Goal: Information Seeking & Learning: Find specific fact

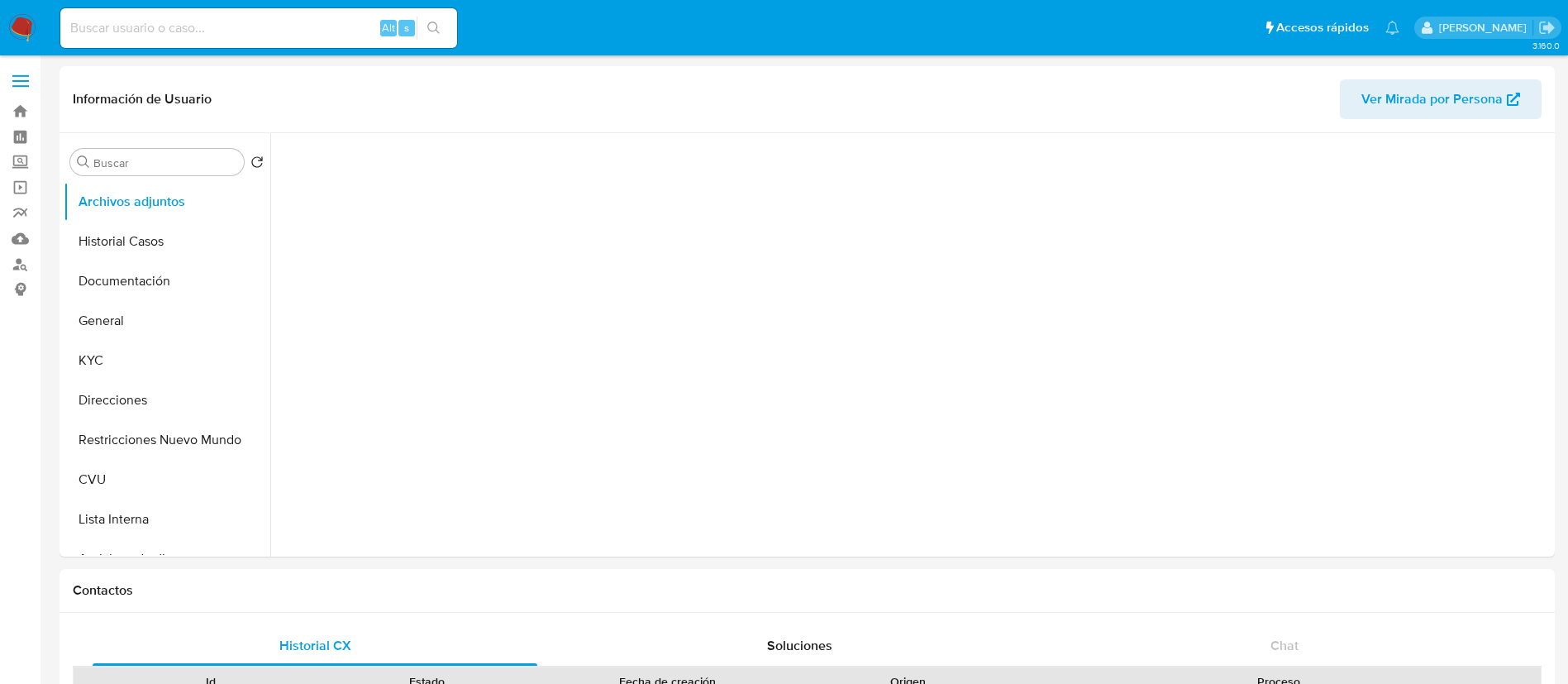
select select "10"
click at [295, 18] on input at bounding box center [258, 28] width 397 height 21
paste input "429645250"
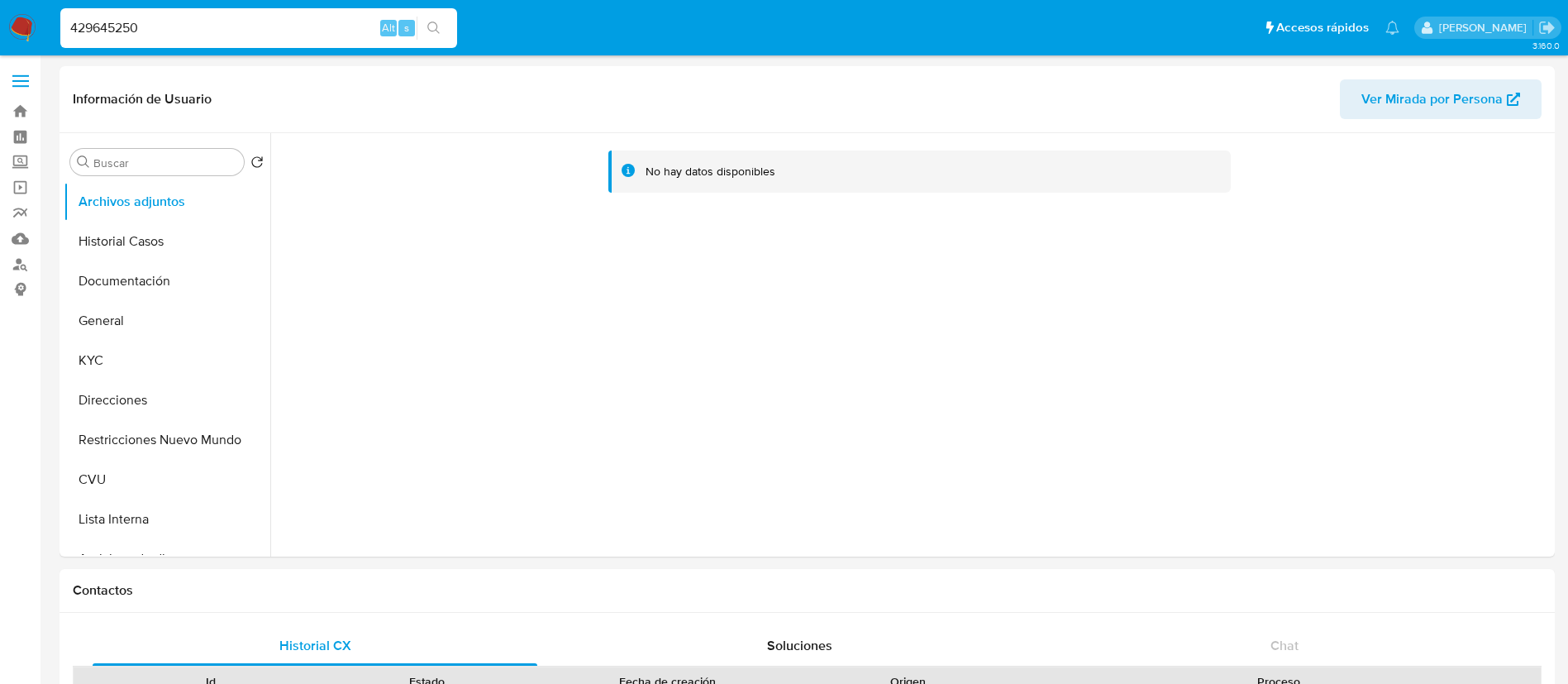
type input "429645250"
click at [443, 31] on button "search-icon" at bounding box center [434, 28] width 34 height 23
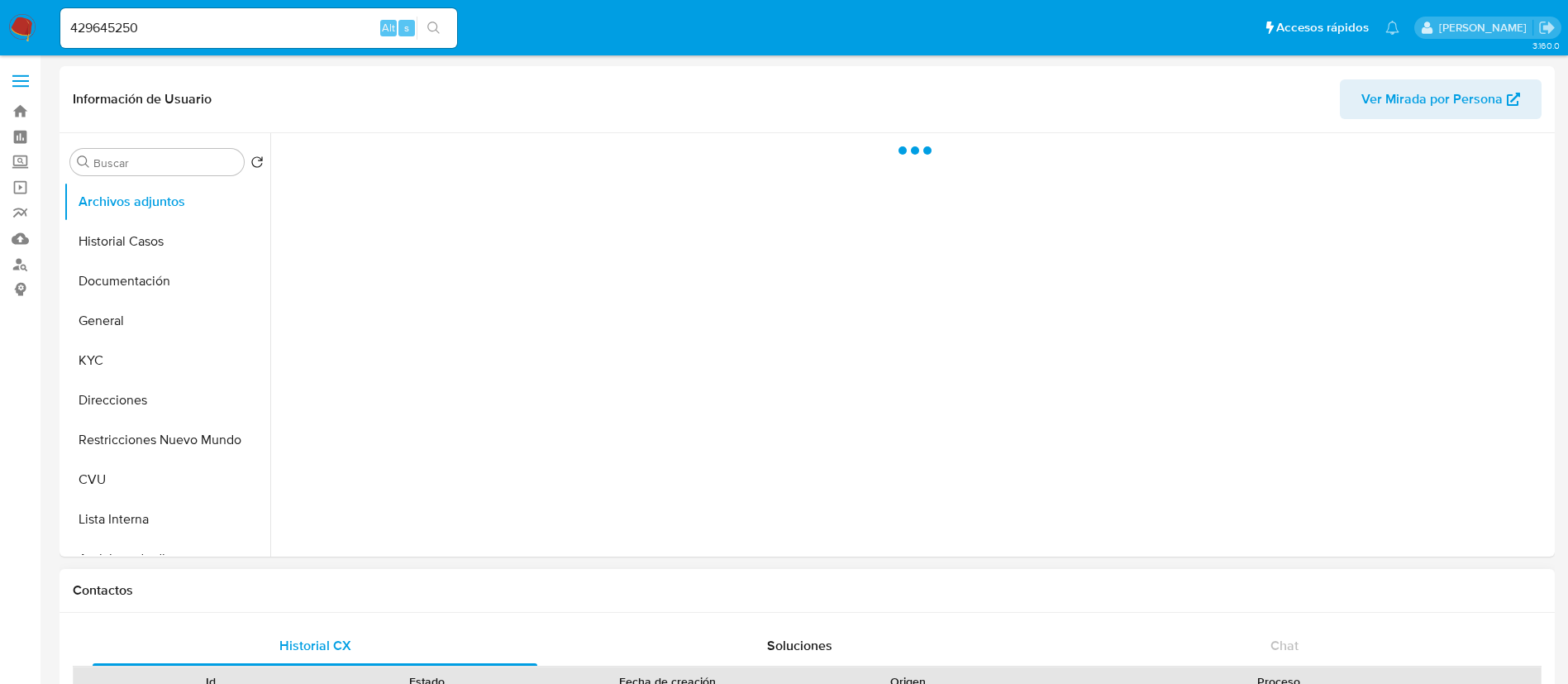
select select "10"
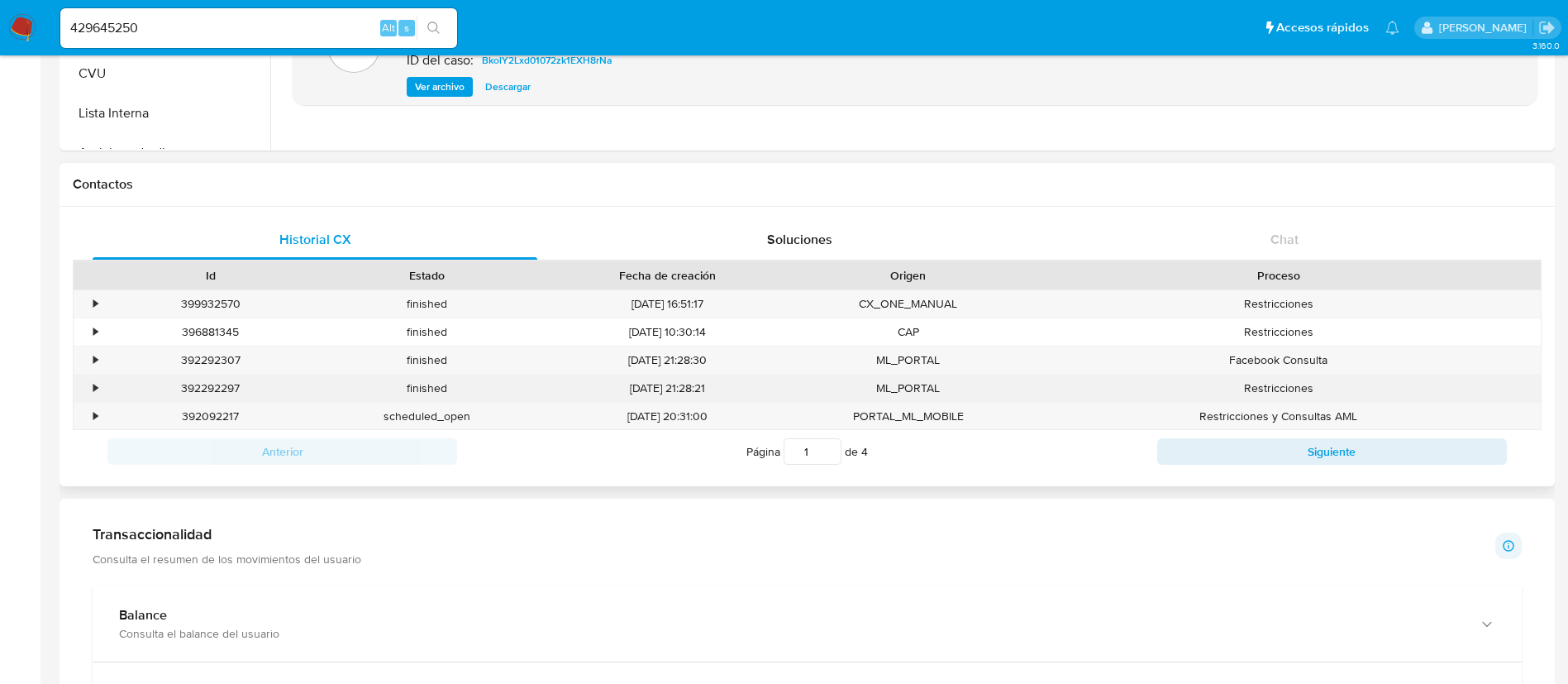
scroll to position [444, 0]
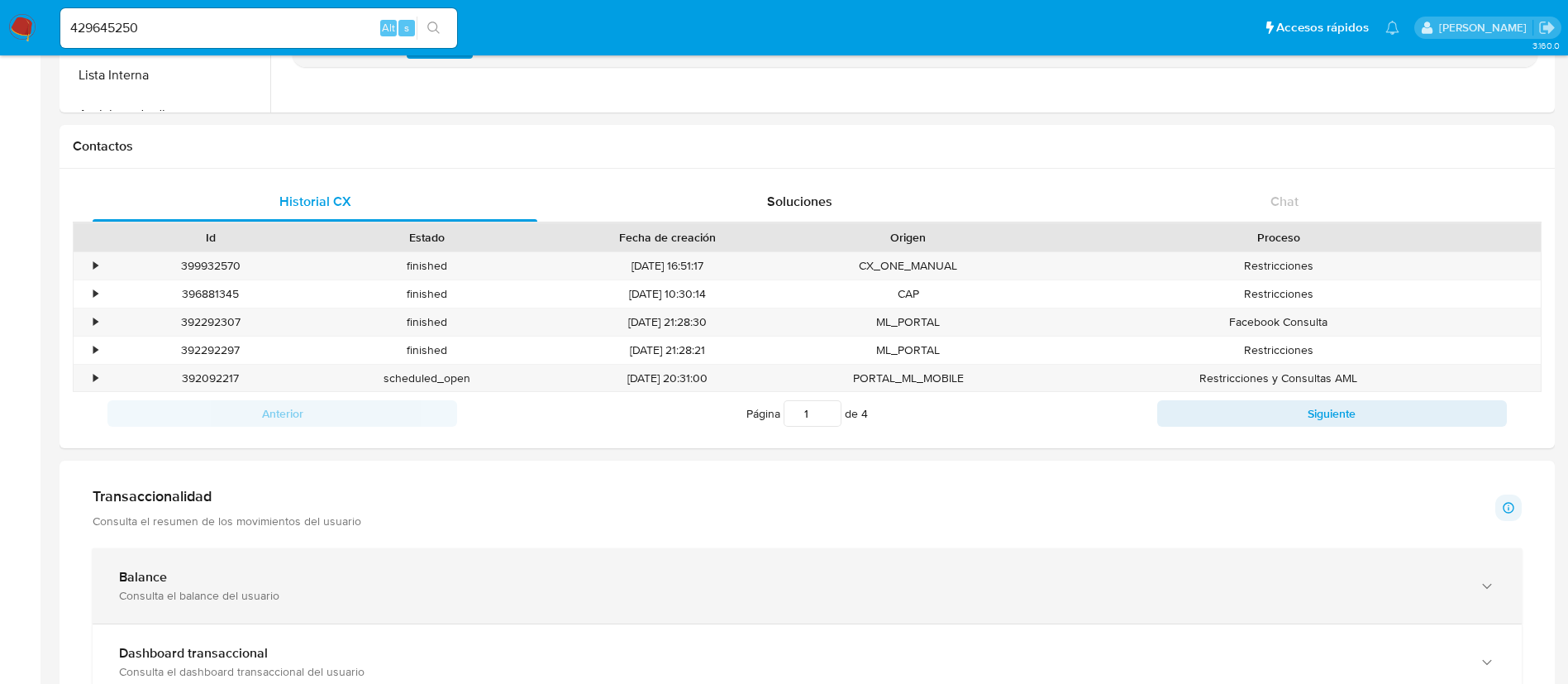
click at [541, 579] on div "Balance" at bounding box center [790, 578] width 1343 height 17
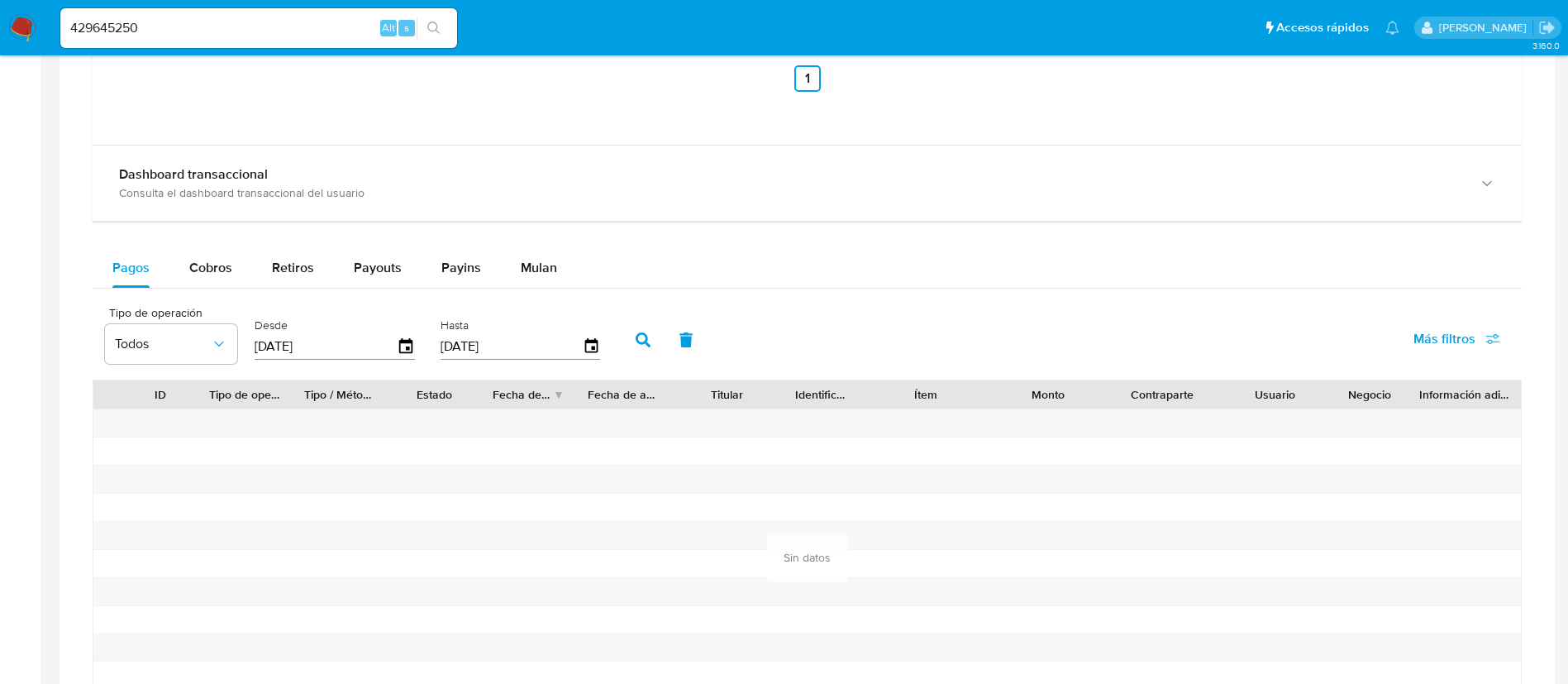
scroll to position [1561, 0]
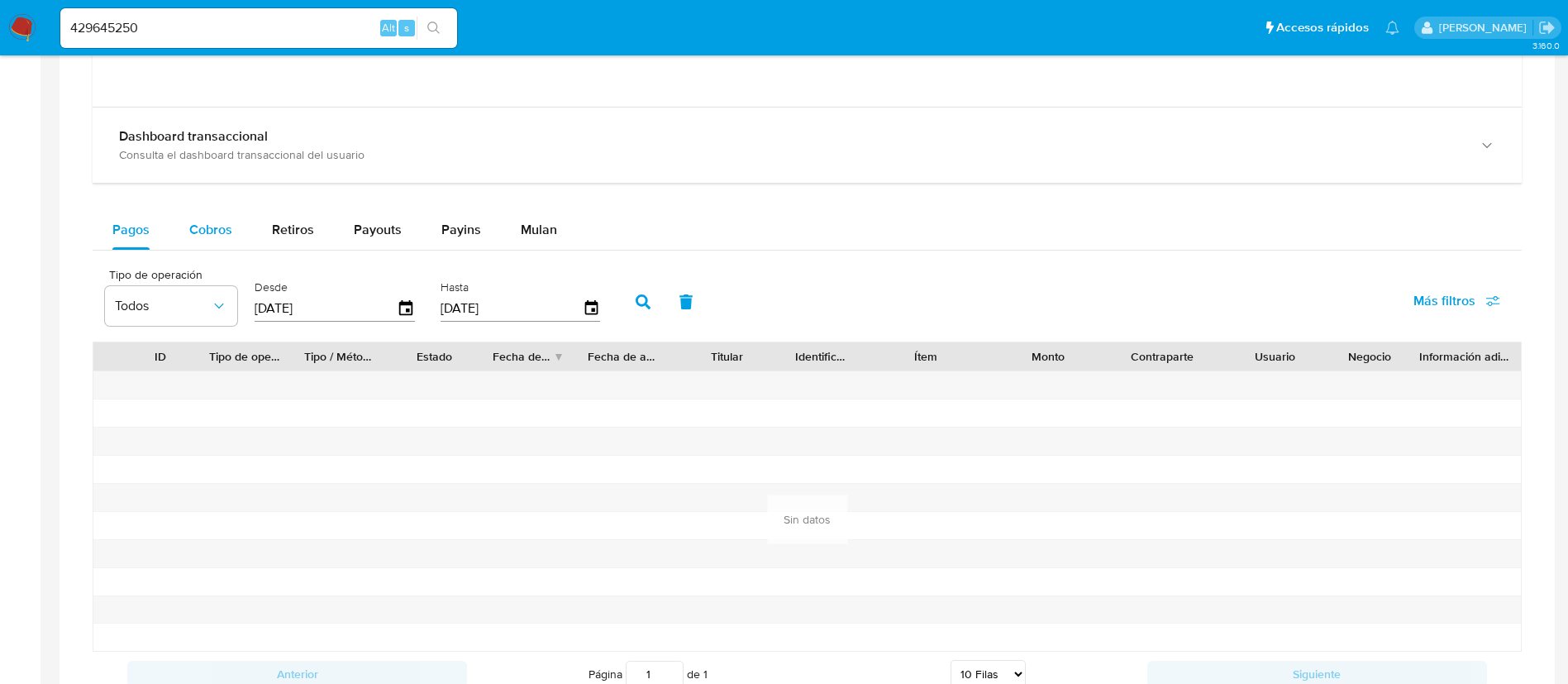
click at [233, 232] on button "Cobros" at bounding box center [211, 230] width 83 height 40
select select "10"
click at [306, 220] on span "Retiros" at bounding box center [293, 229] width 42 height 19
select select "10"
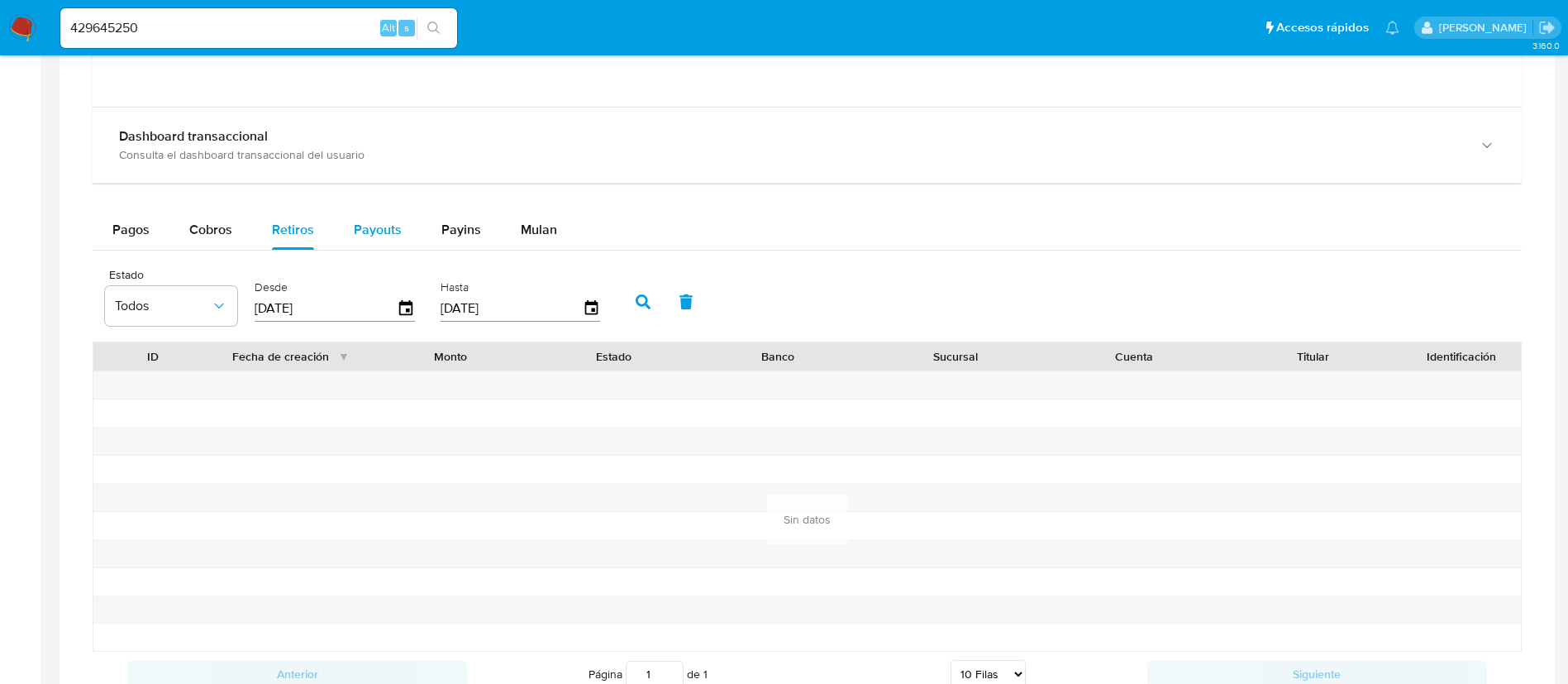
click at [365, 222] on span "Payouts" at bounding box center [377, 229] width 48 height 19
select select "10"
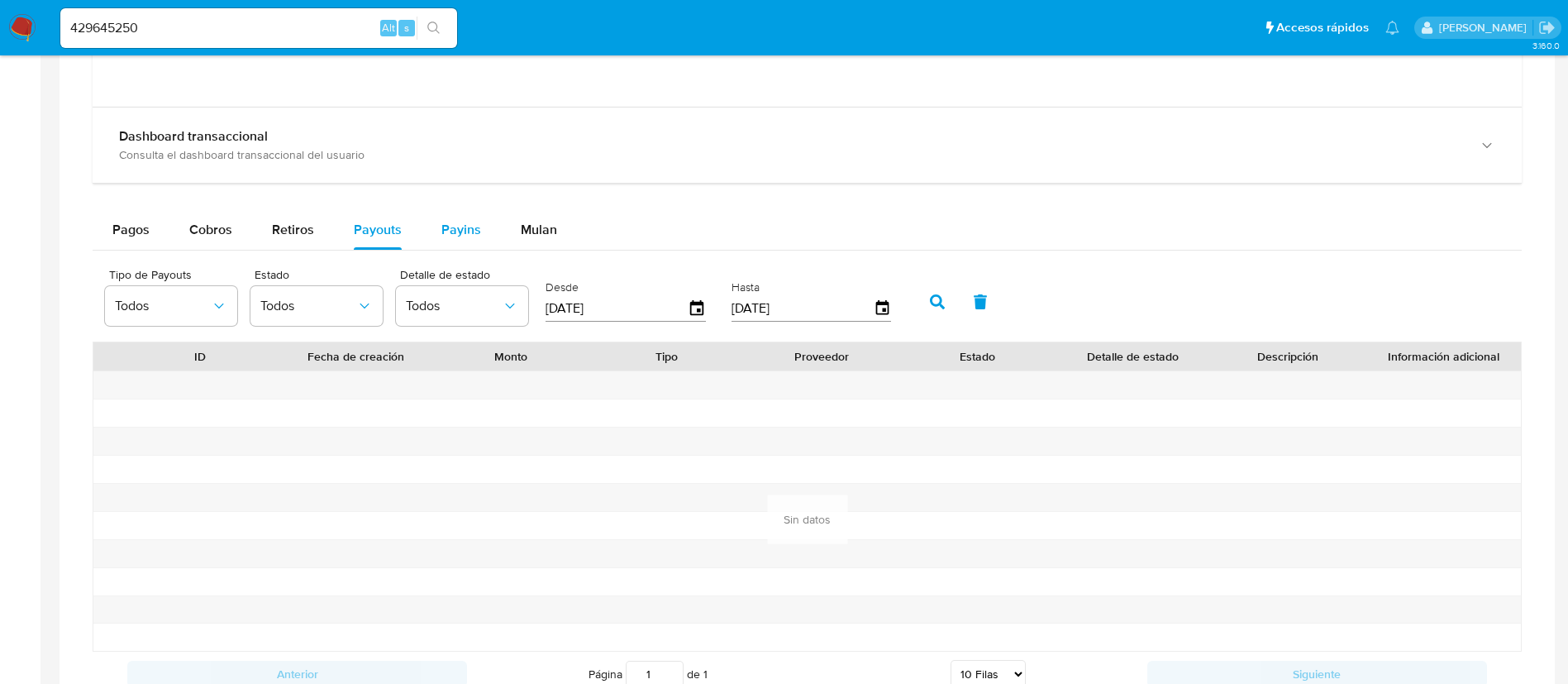
click at [434, 231] on button "Payins" at bounding box center [461, 230] width 79 height 40
select select "10"
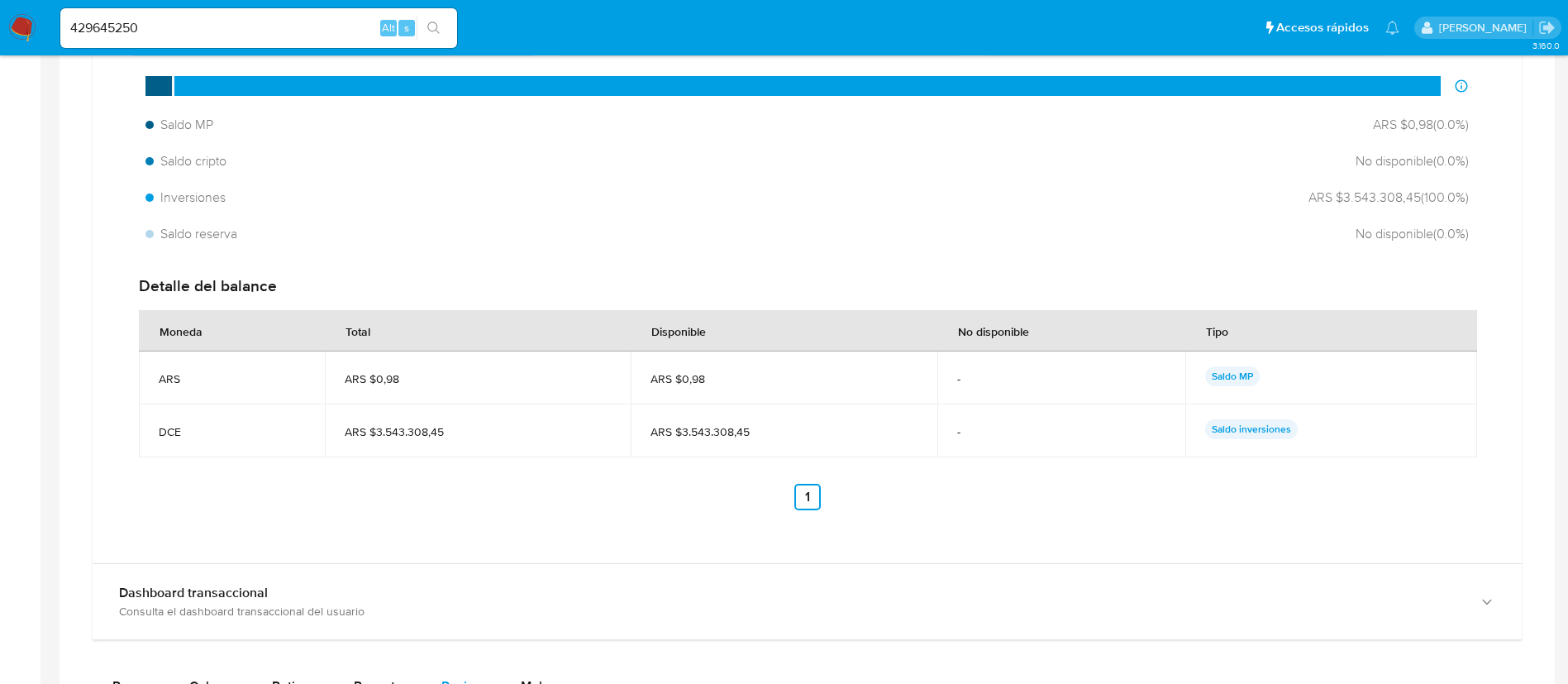
scroll to position [1064, 0]
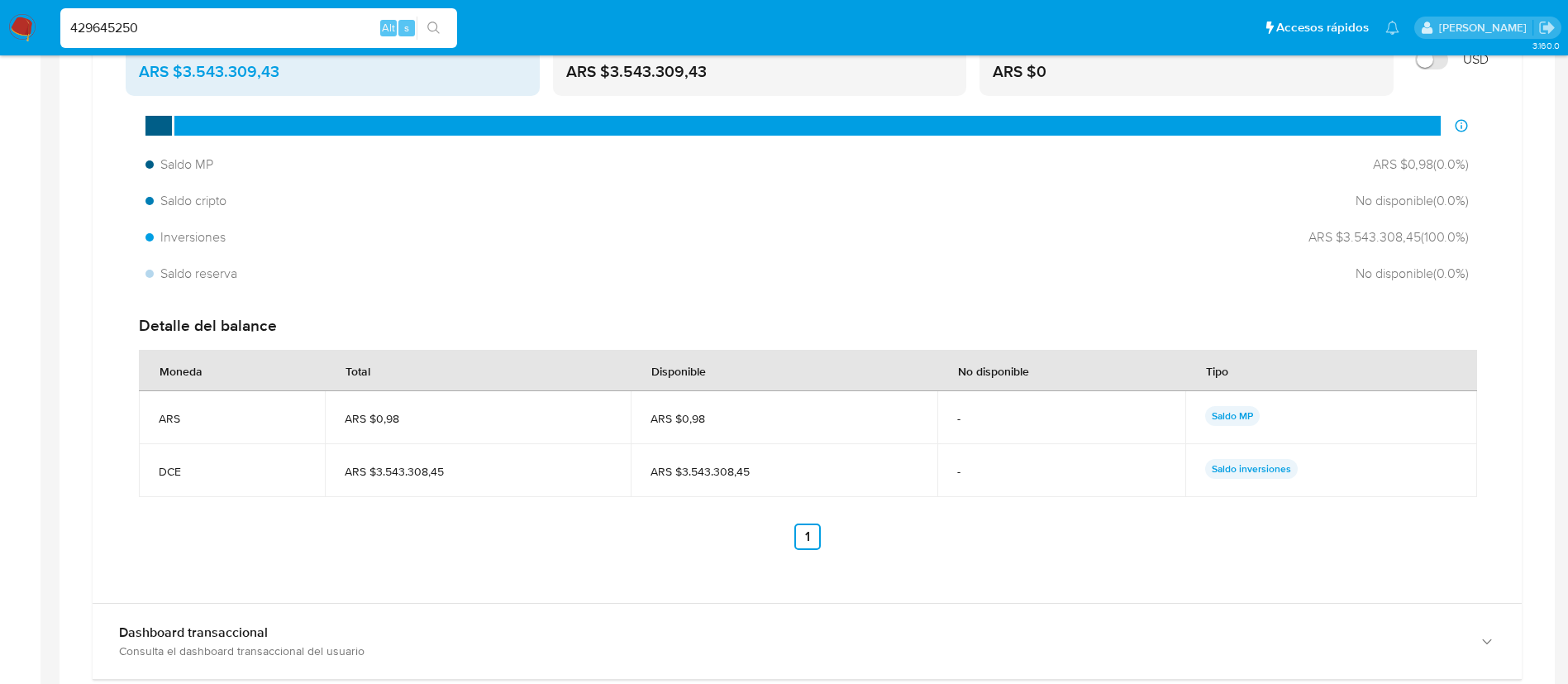
click at [334, 24] on input "429645250" at bounding box center [258, 28] width 397 height 21
click at [334, 23] on input "429645250" at bounding box center [258, 28] width 397 height 21
paste input "307355718"
type input "307355718"
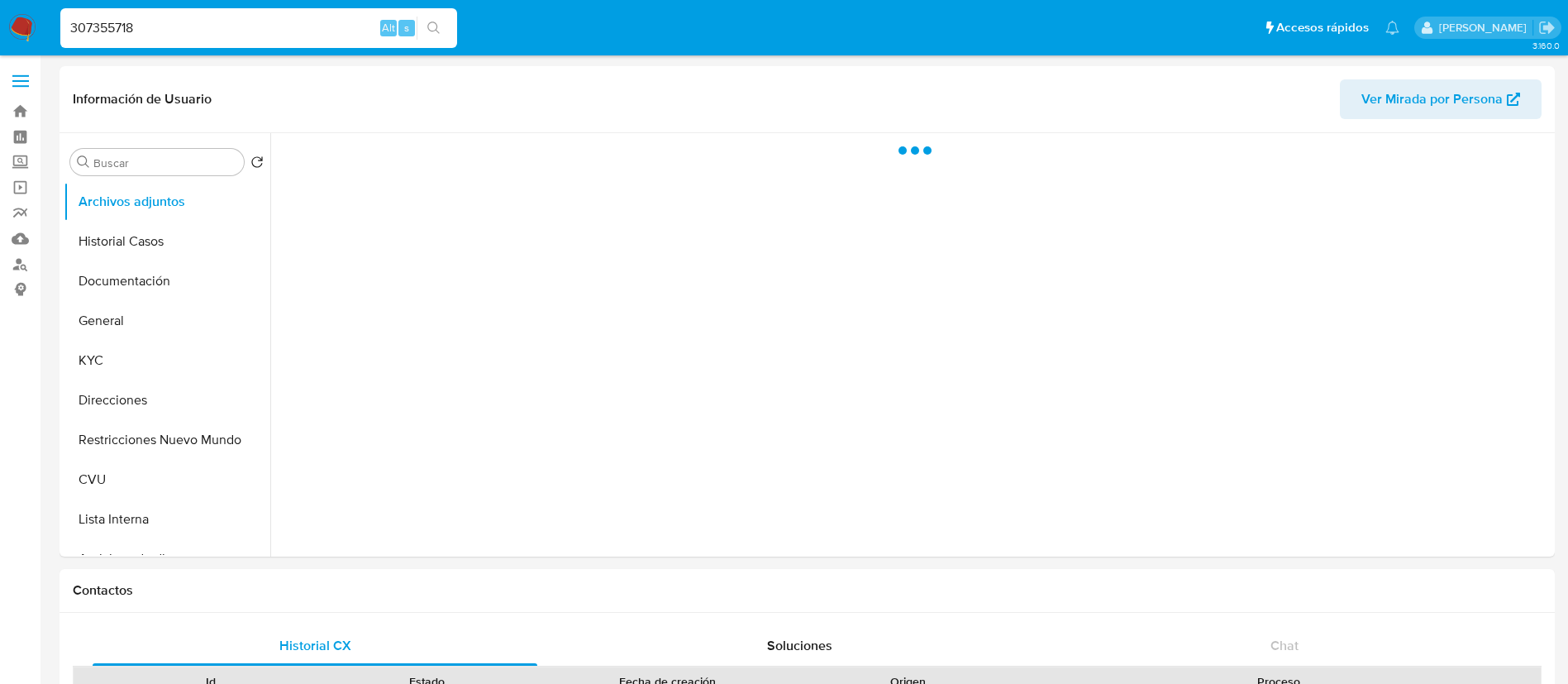
select select "10"
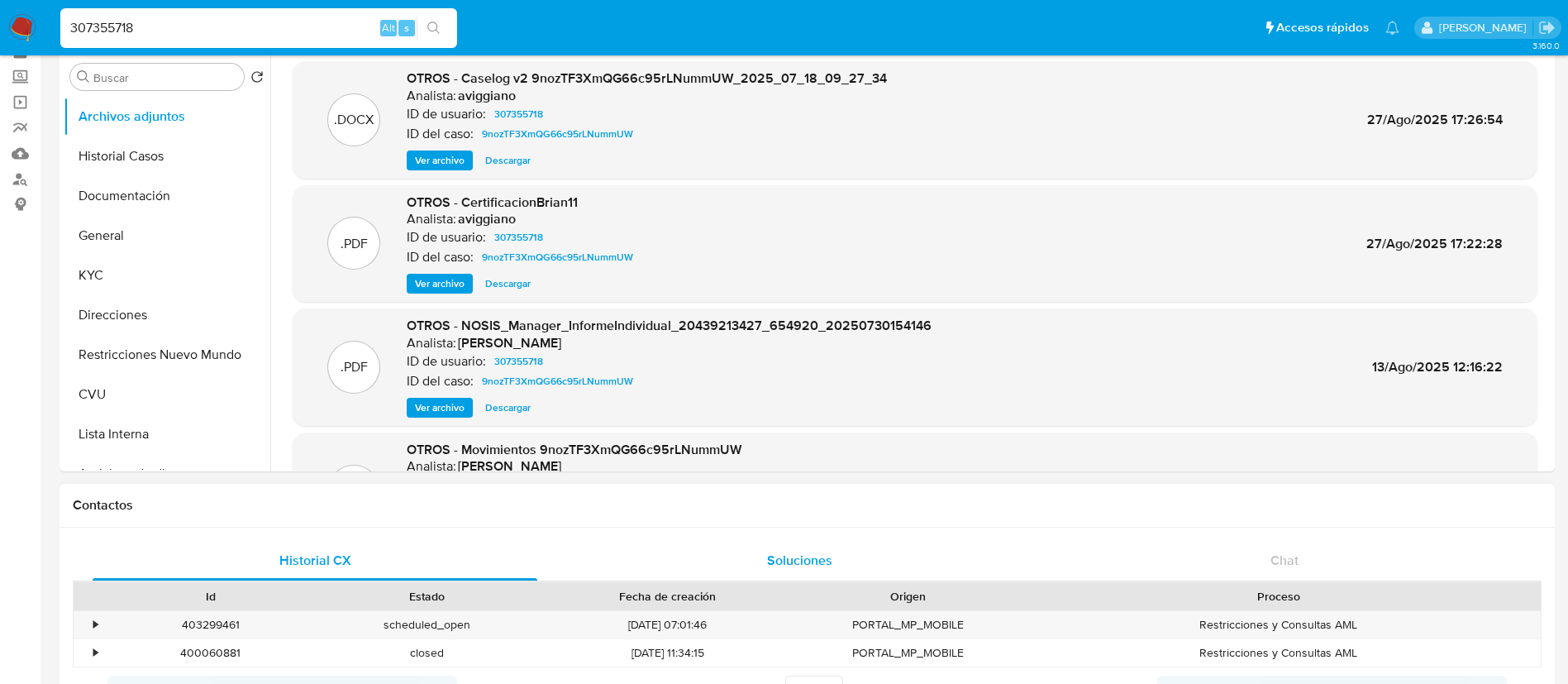
scroll to position [124, 0]
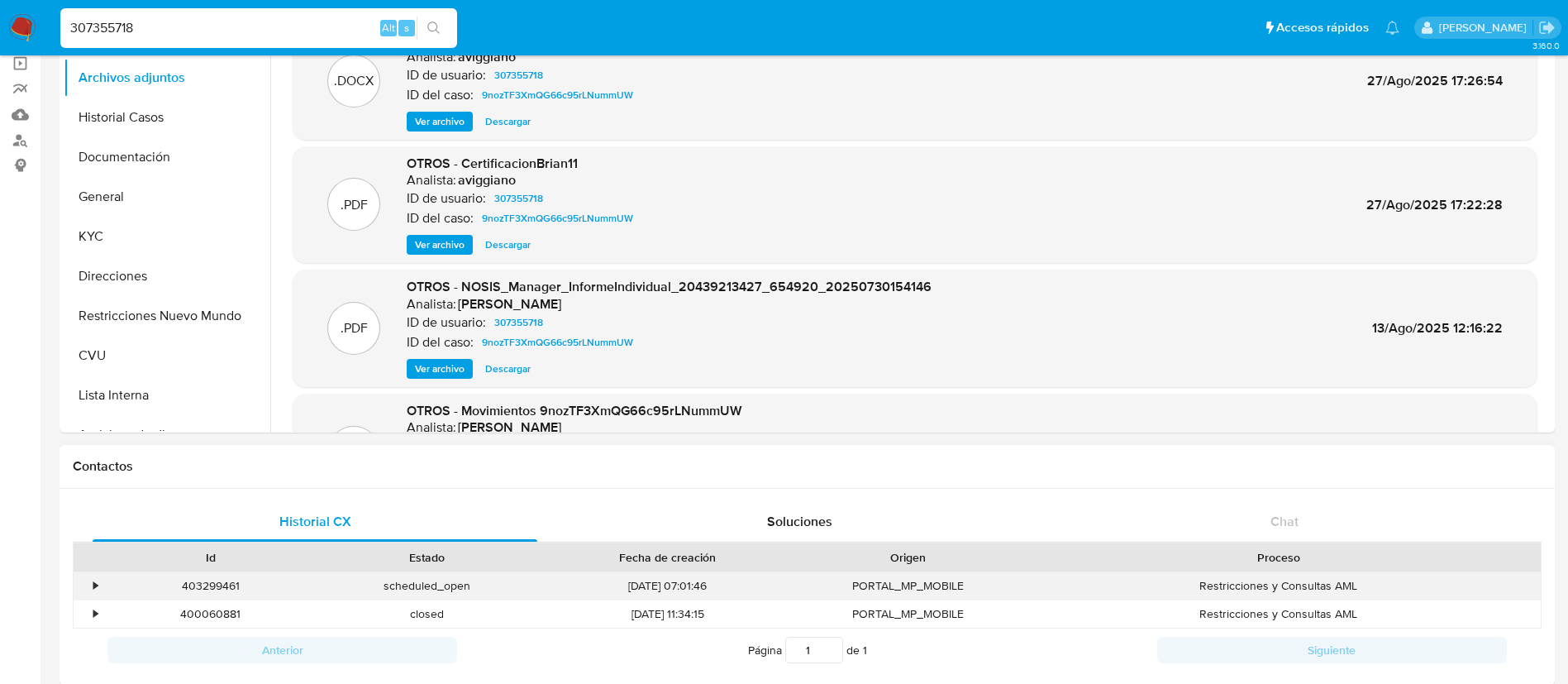
click at [209, 584] on div "403299461" at bounding box center [210, 586] width 217 height 27
copy div "403299461"
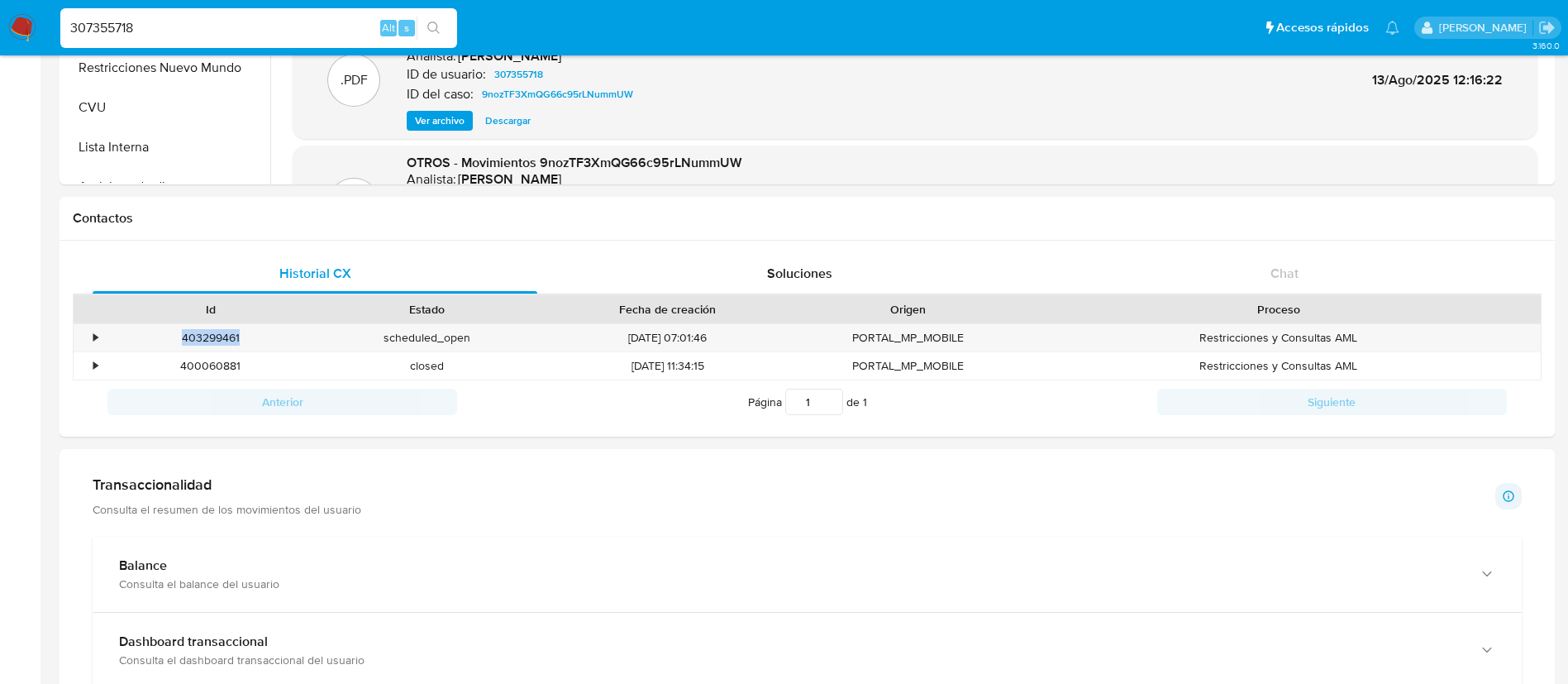
scroll to position [620, 0]
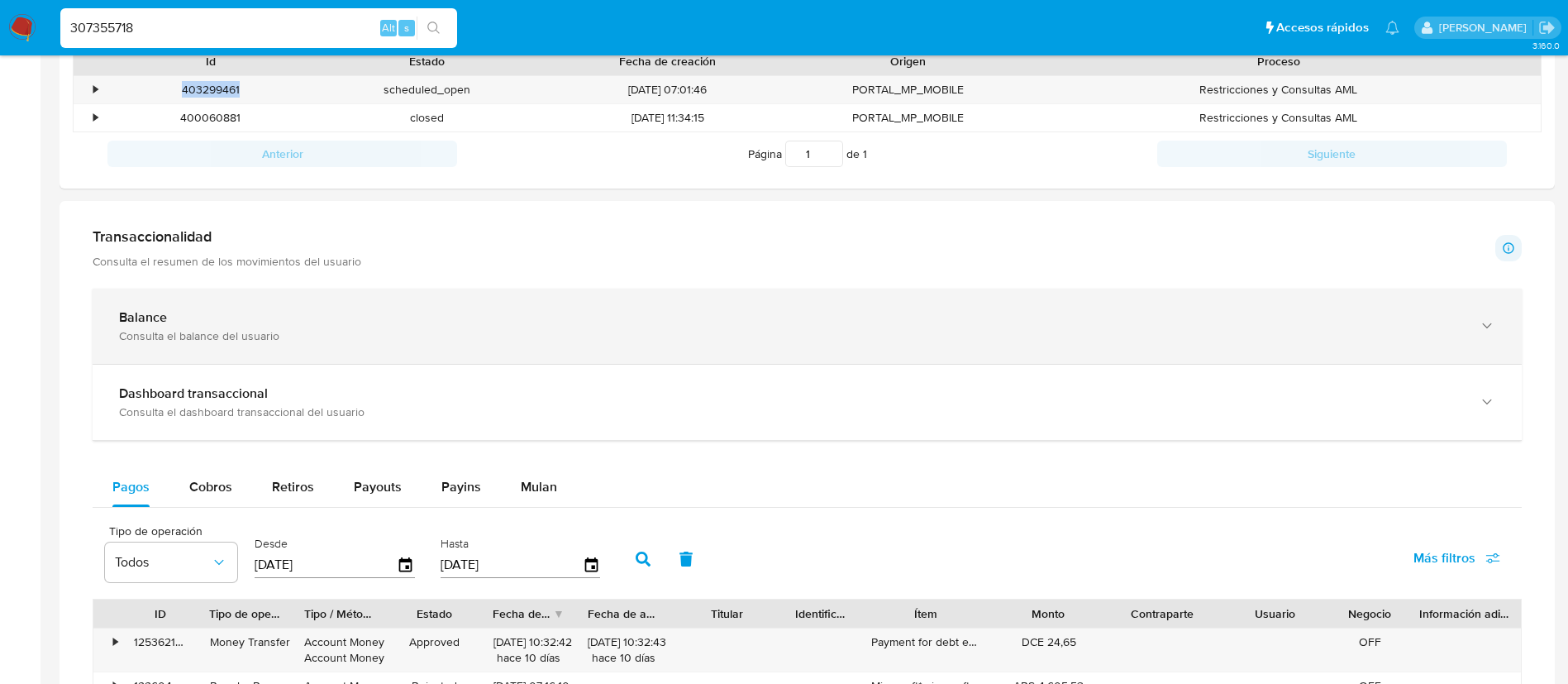
click at [700, 341] on div "Consulta el balance del usuario" at bounding box center [790, 336] width 1343 height 15
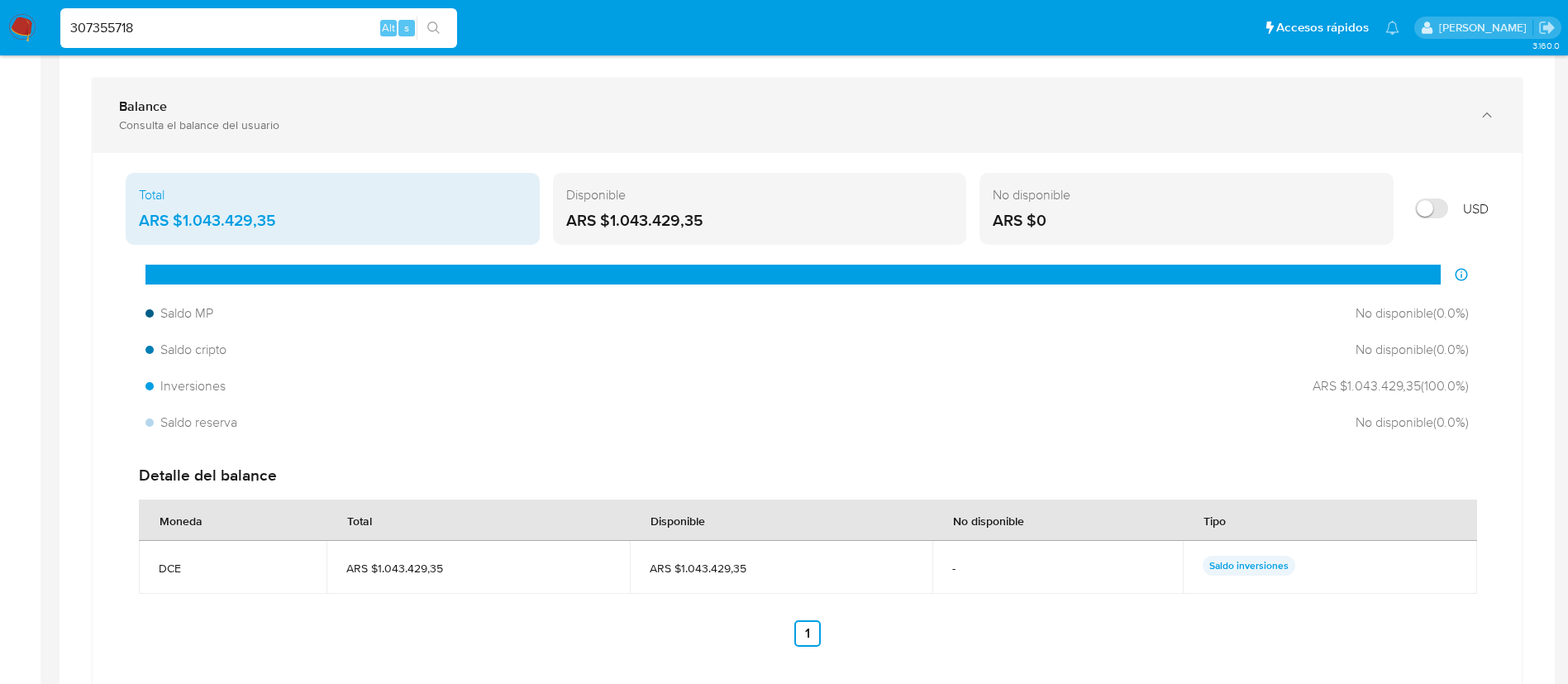
scroll to position [868, 0]
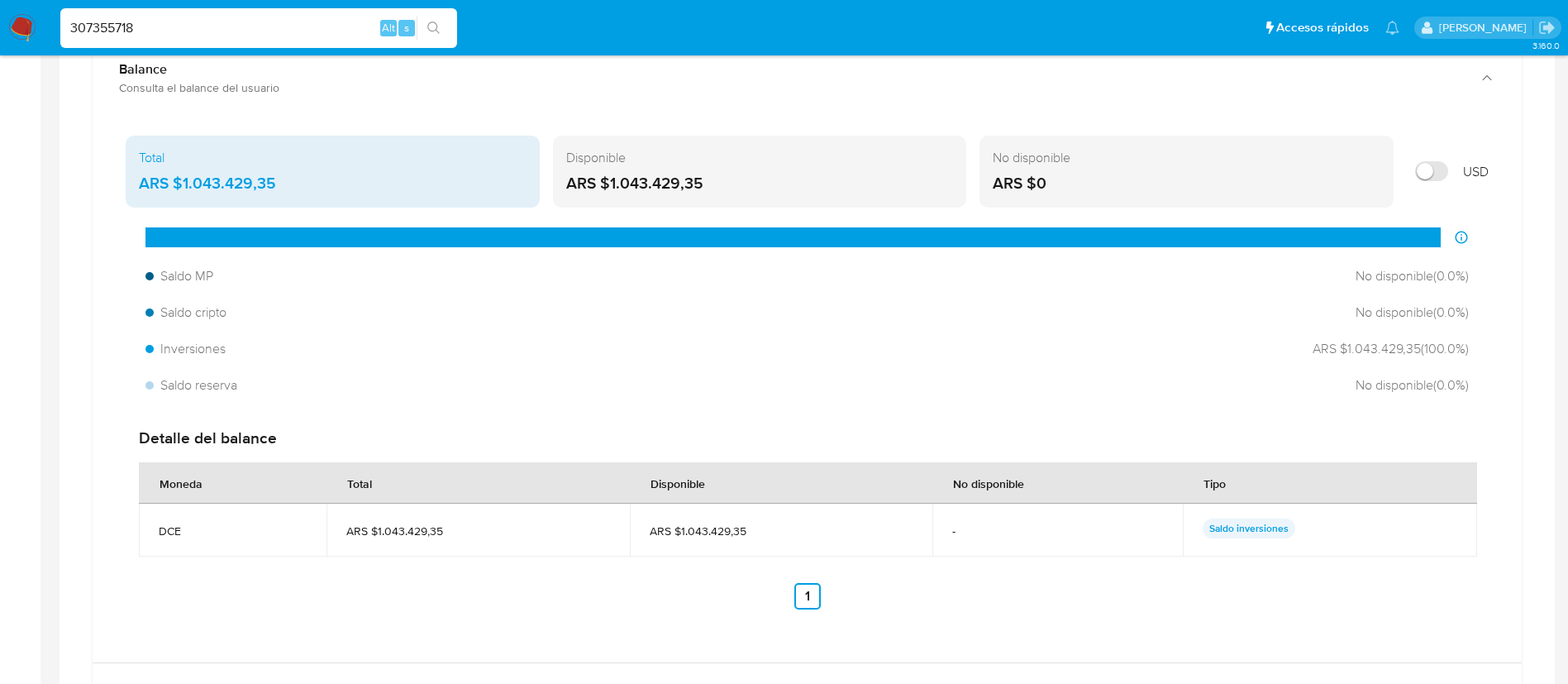
click at [220, 16] on div "307355718 Alt s" at bounding box center [258, 28] width 397 height 40
click at [221, 19] on div "307355718 Alt s" at bounding box center [258, 28] width 397 height 40
click at [225, 25] on input "307355718" at bounding box center [258, 28] width 397 height 21
click at [224, 24] on input "307355718" at bounding box center [258, 28] width 397 height 21
paste input "61037652"
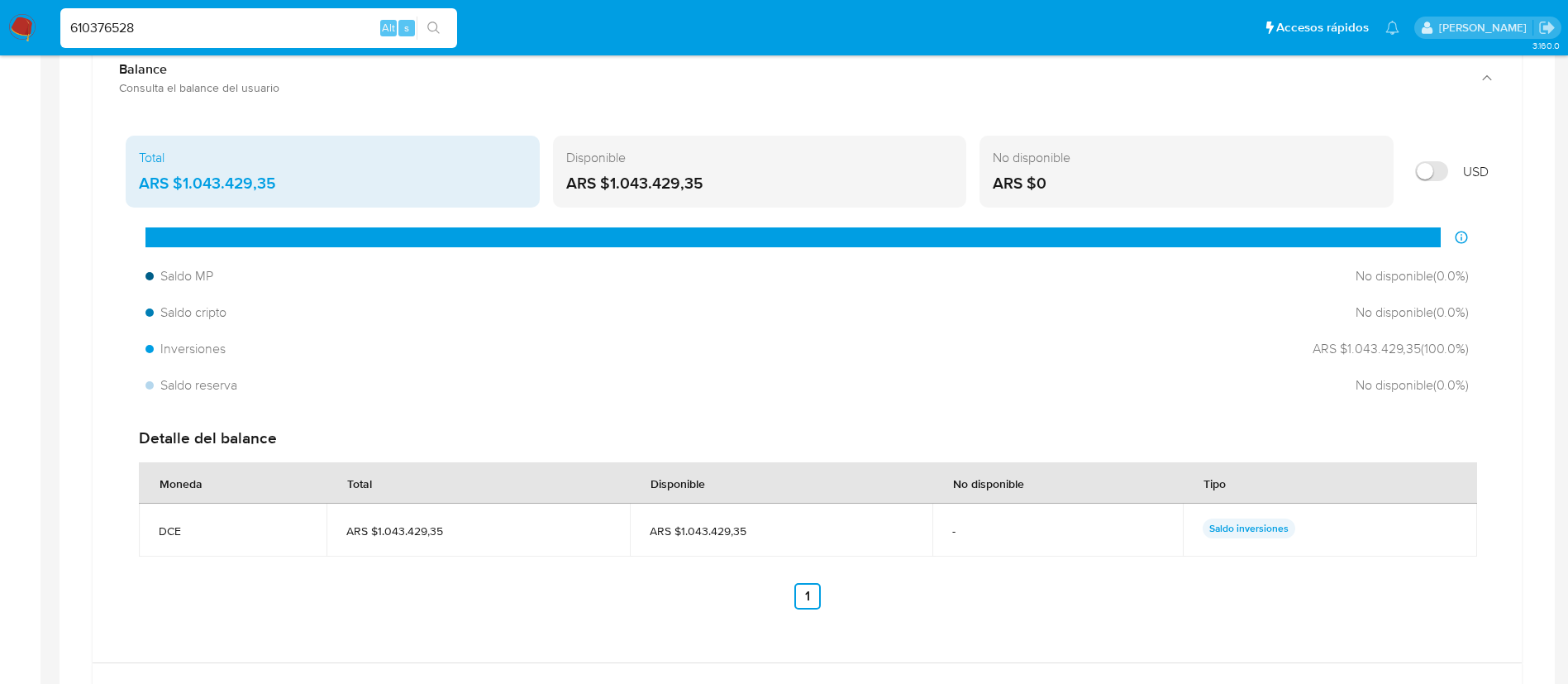
type input "610376528"
click at [435, 24] on icon "search-icon" at bounding box center [434, 28] width 14 height 14
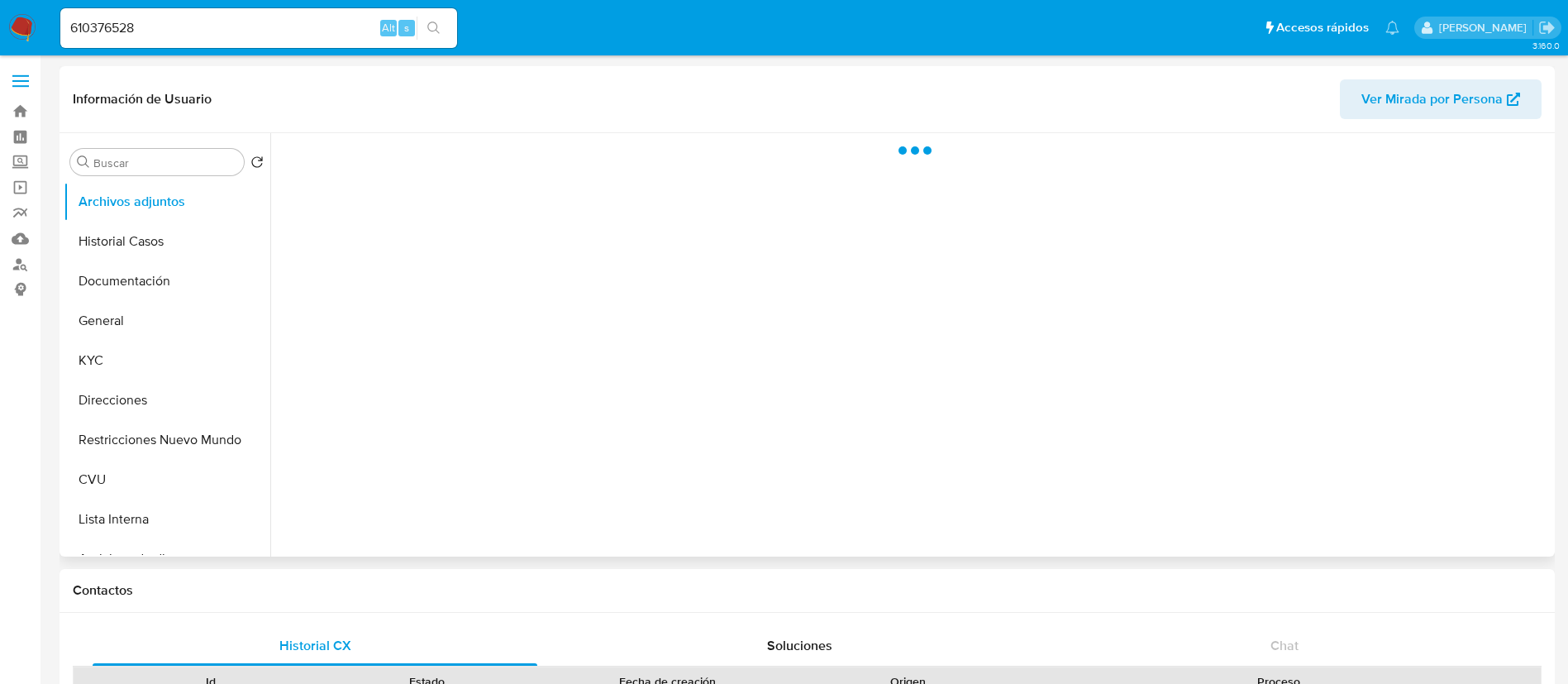
select select "10"
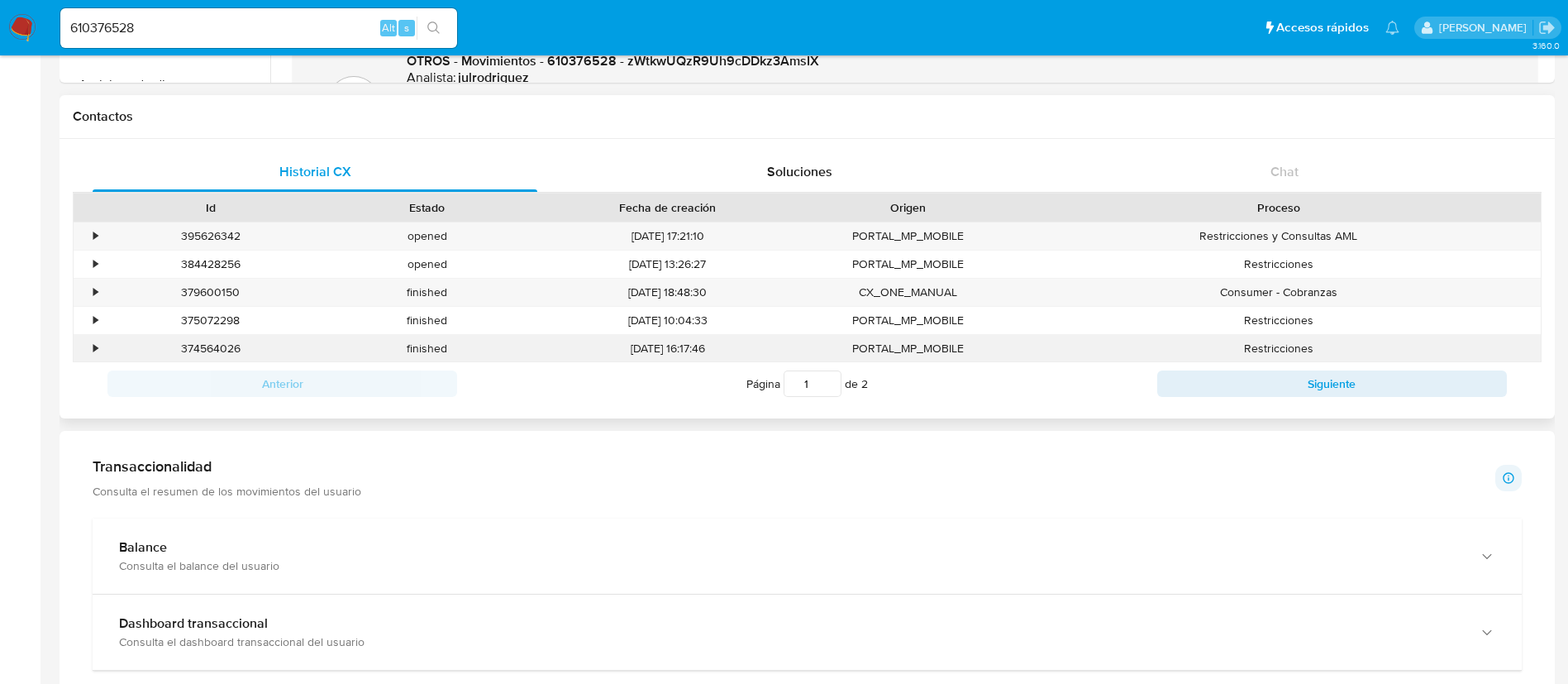
scroll to position [497, 0]
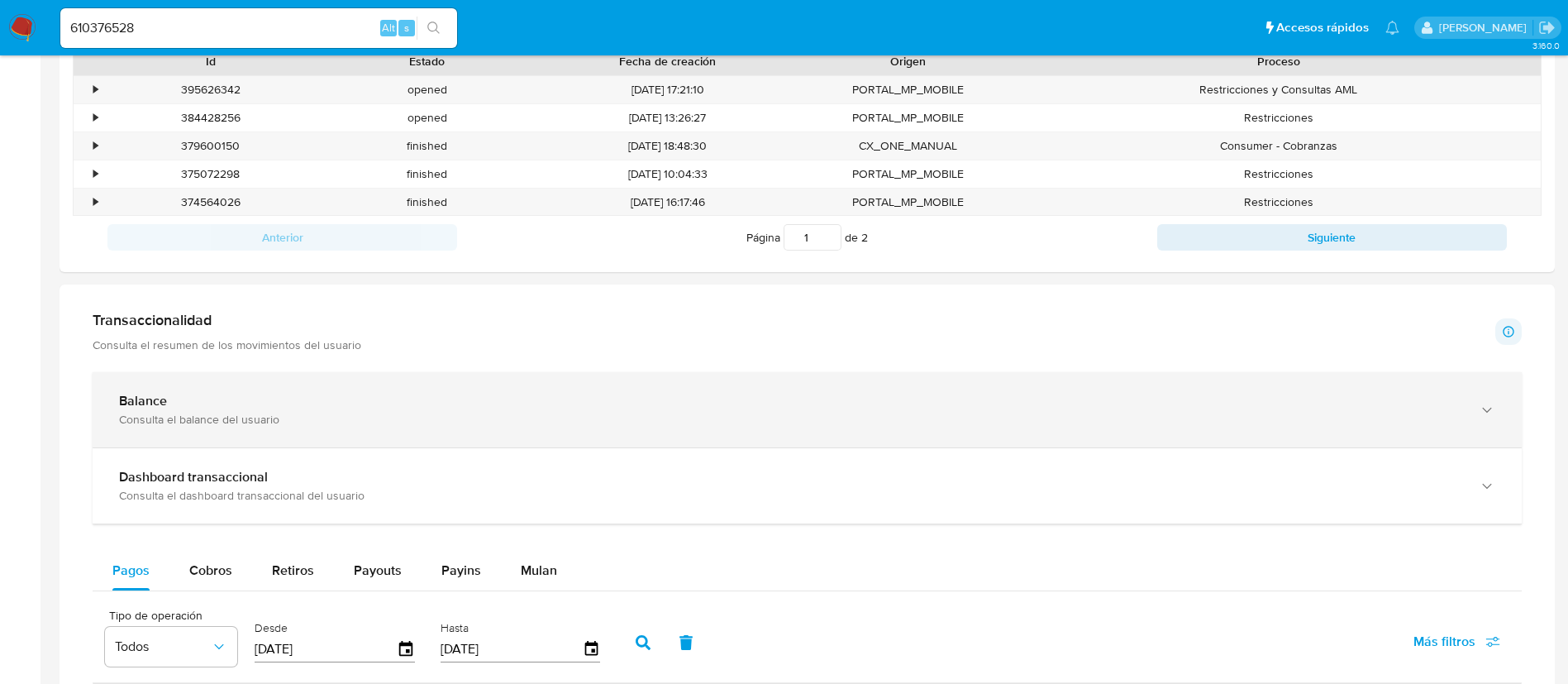
click at [624, 409] on div "Balance" at bounding box center [790, 401] width 1343 height 17
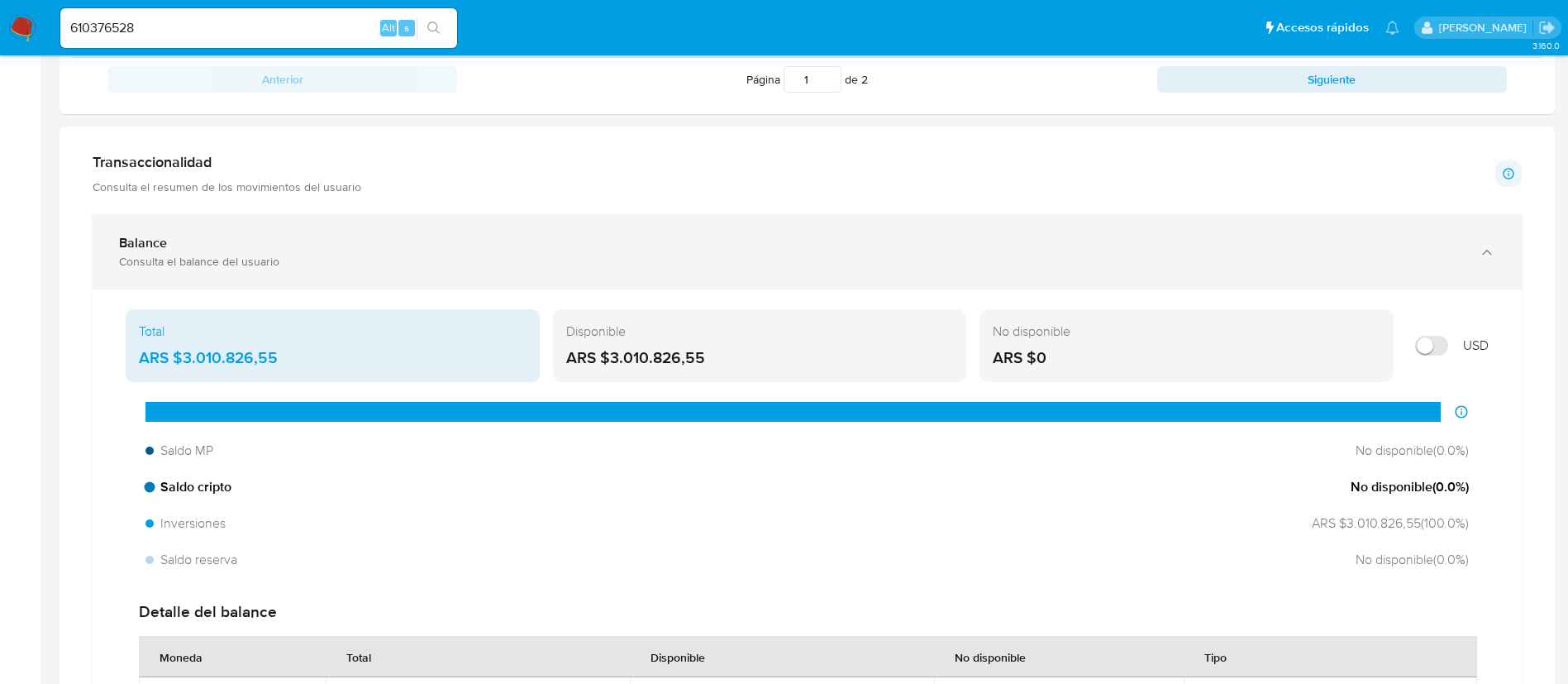
scroll to position [868, 0]
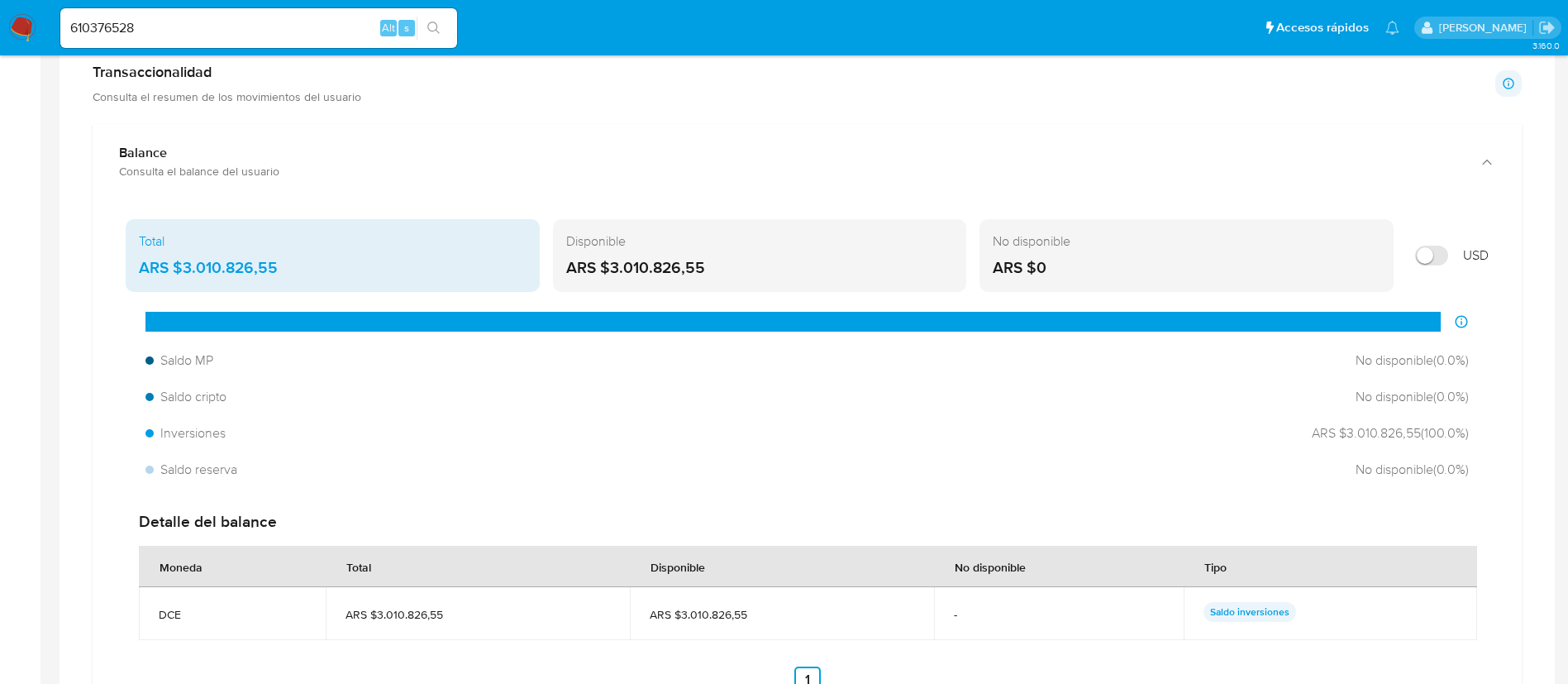
click at [142, 26] on input "610376528" at bounding box center [258, 28] width 397 height 21
drag, startPoint x: 141, startPoint y: 25, endPoint x: 160, endPoint y: 40, distance: 24.2
click at [141, 26] on input "610376528" at bounding box center [258, 28] width 397 height 21
paste input "369205844"
type input "369205844"
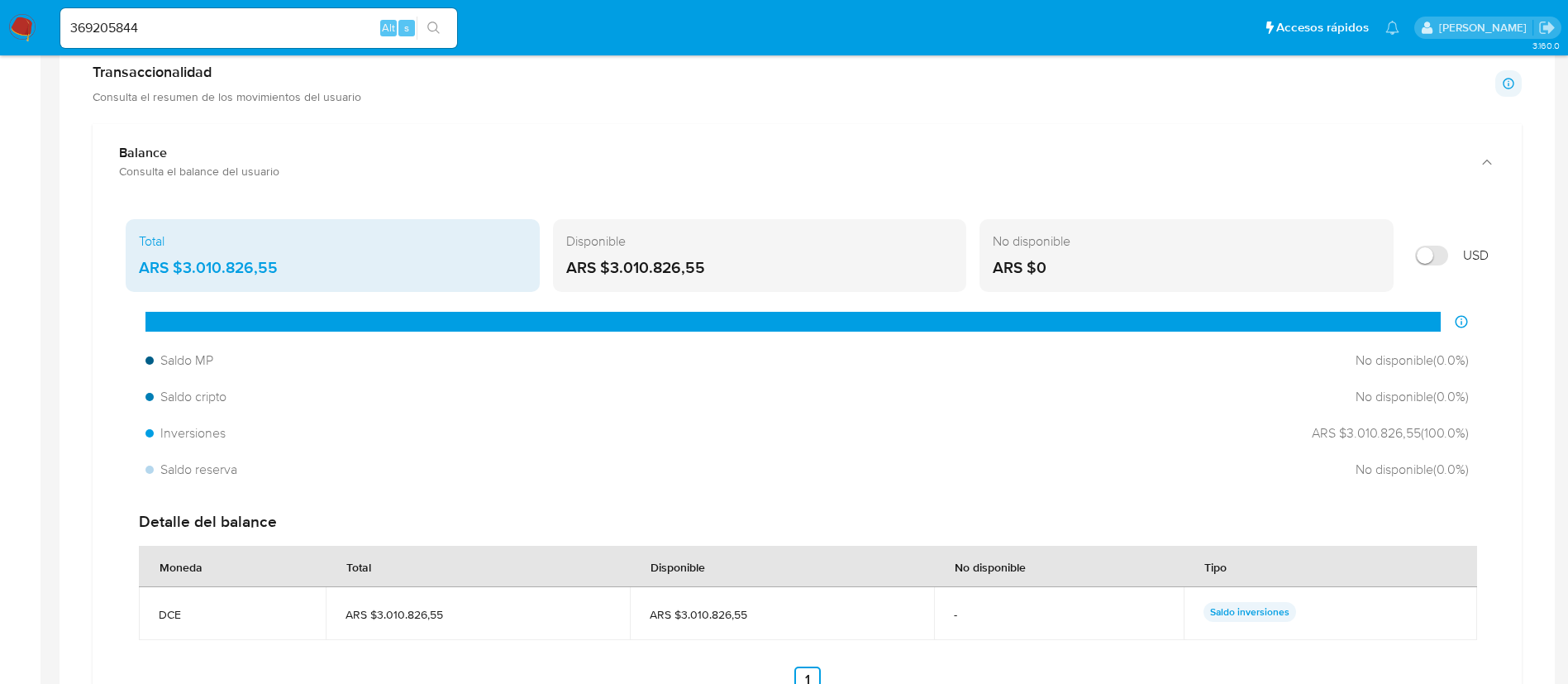
click at [448, 20] on button "search-icon" at bounding box center [434, 28] width 34 height 23
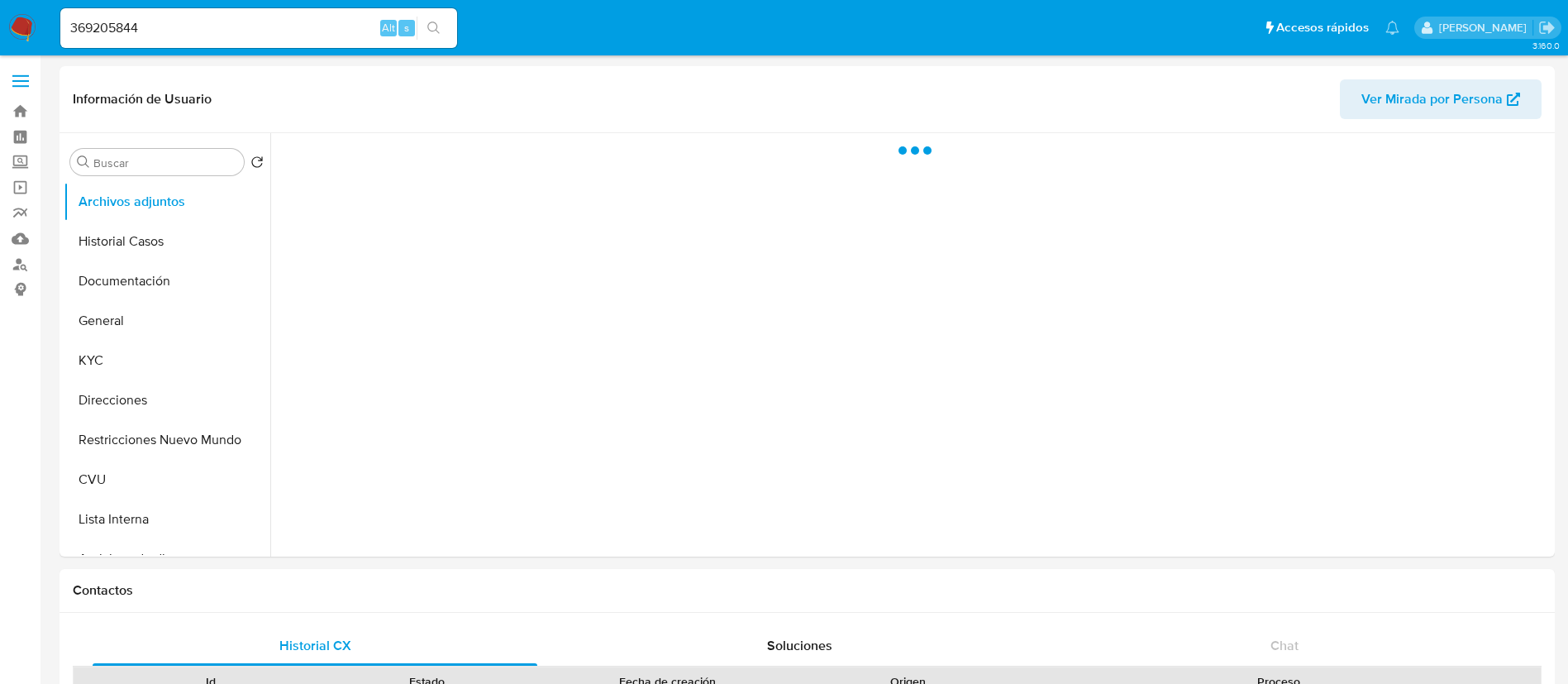
select select "10"
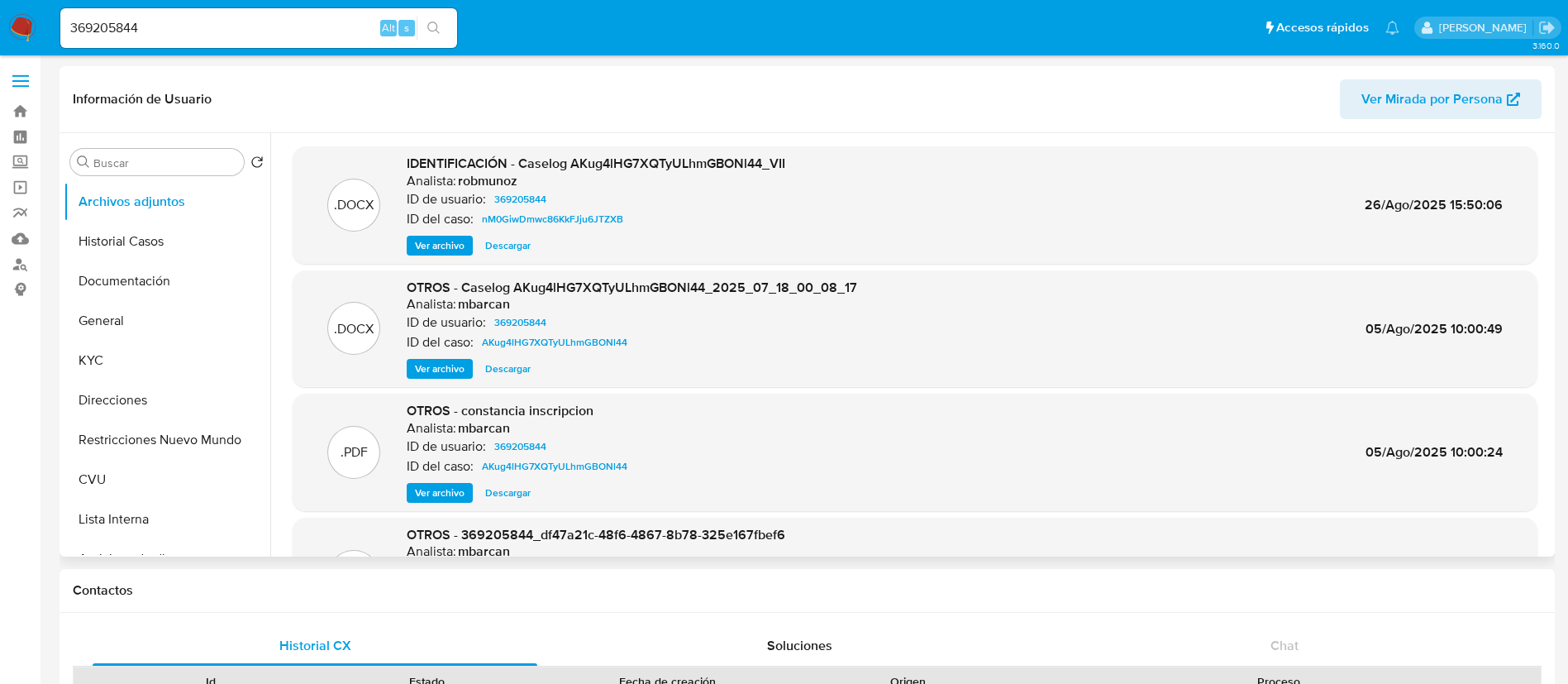
click at [424, 247] on span "Ver archivo" at bounding box center [440, 246] width 50 height 17
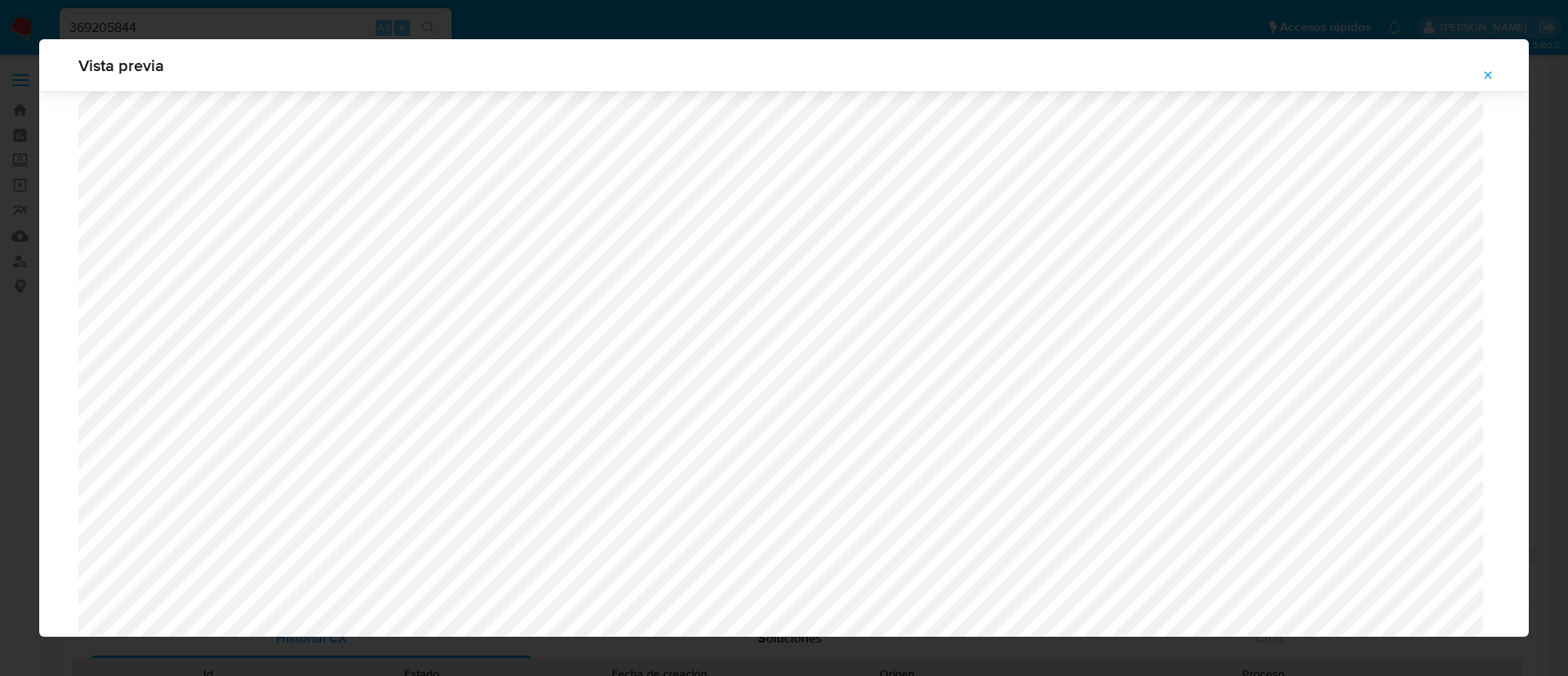
scroll to position [1032, 0]
click at [1480, 78] on button "Attachment preview" at bounding box center [1488, 74] width 36 height 26
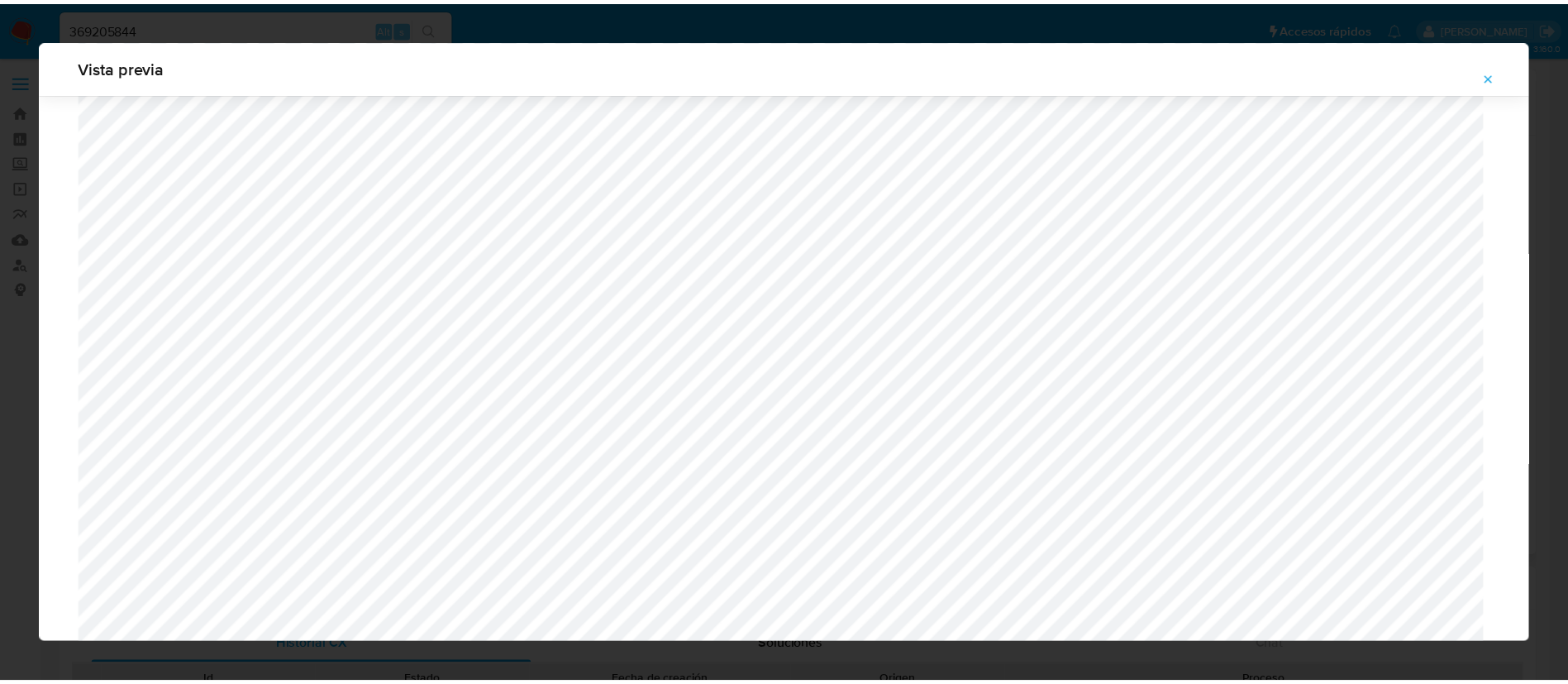
scroll to position [0, 0]
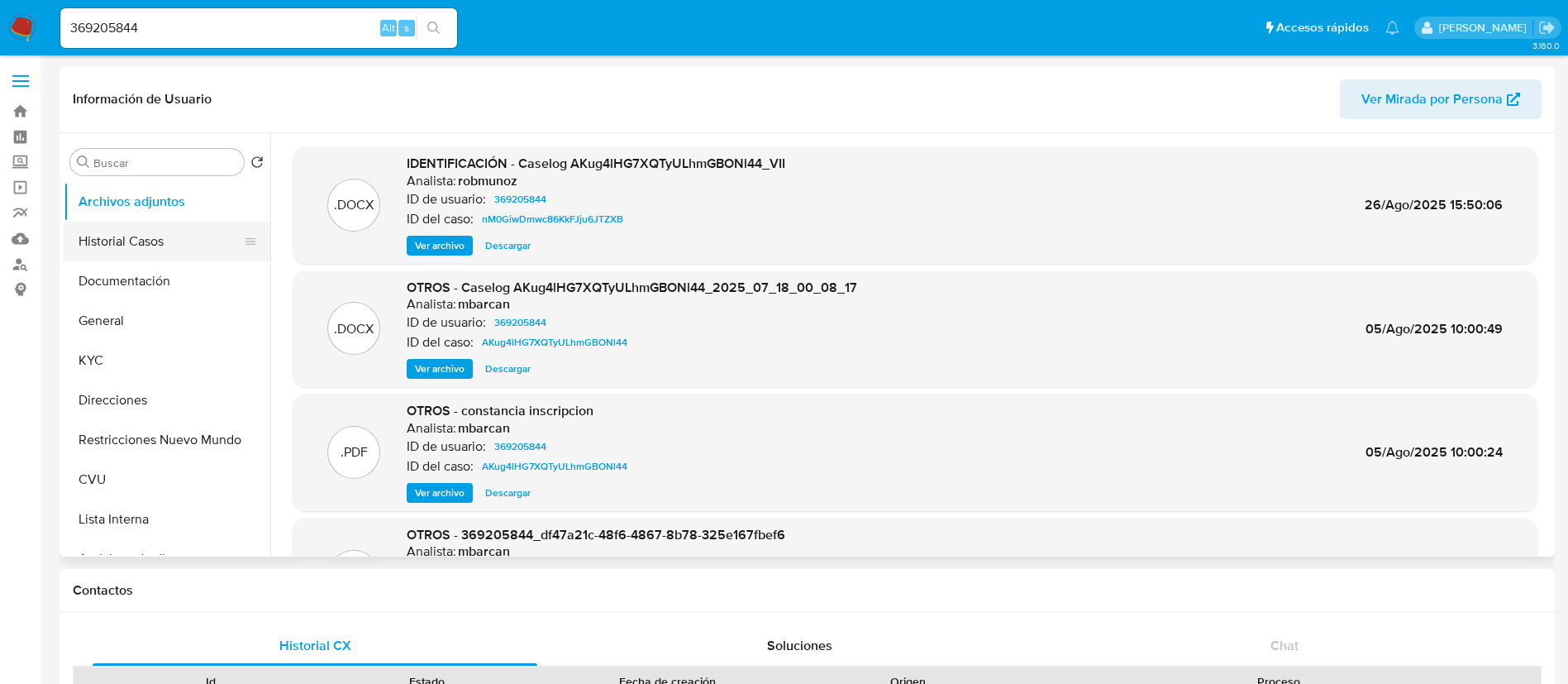
click at [157, 236] on button "Historial Casos" at bounding box center [160, 241] width 193 height 40
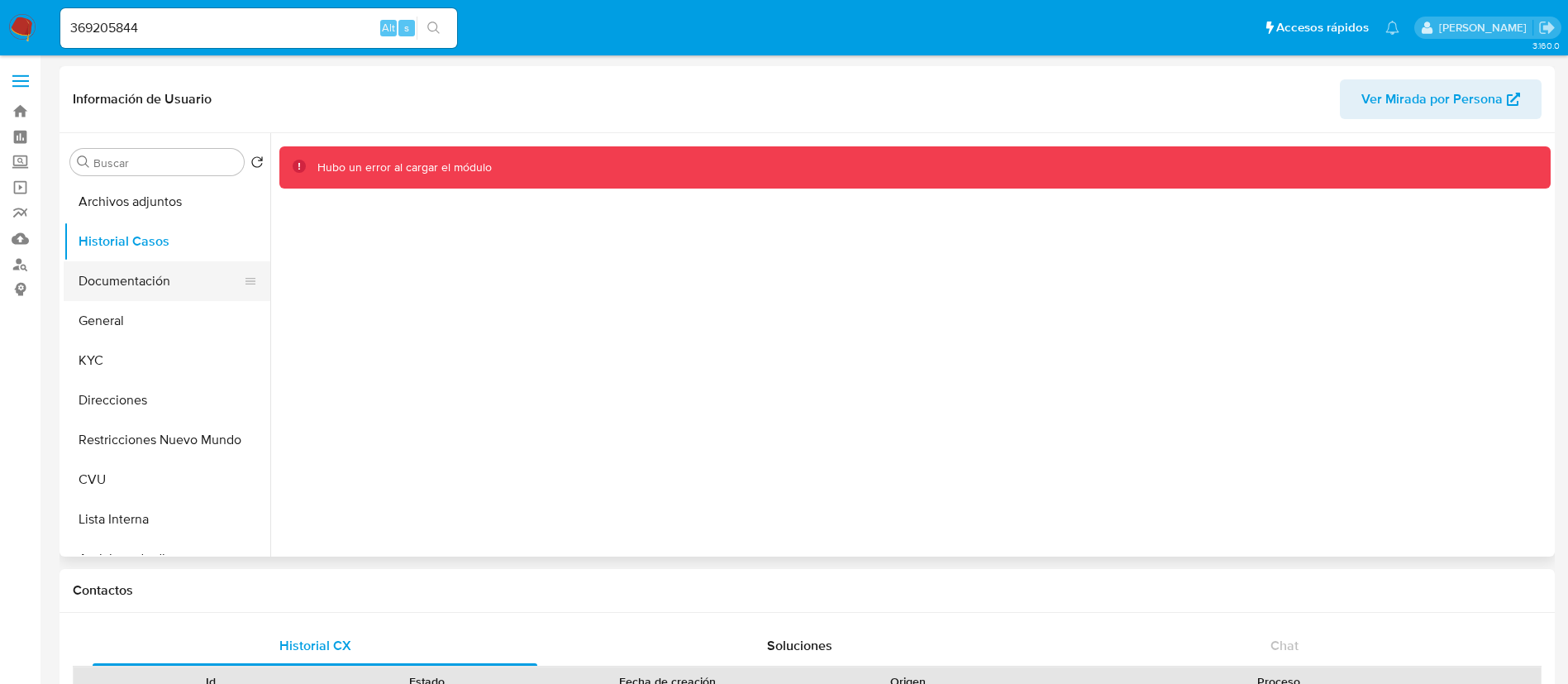
click at [149, 294] on button "Documentación" at bounding box center [160, 280] width 193 height 40
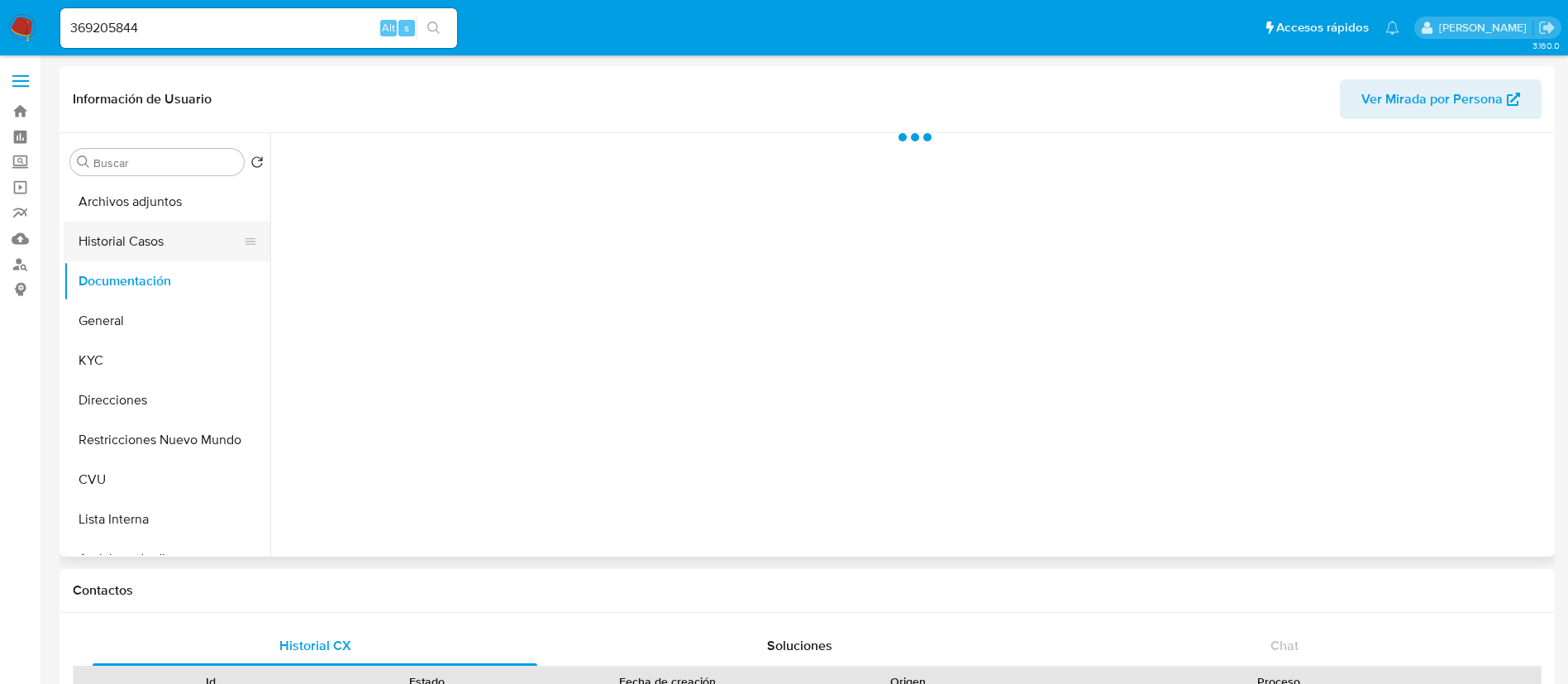
click at [121, 252] on button "Historial Casos" at bounding box center [160, 241] width 193 height 40
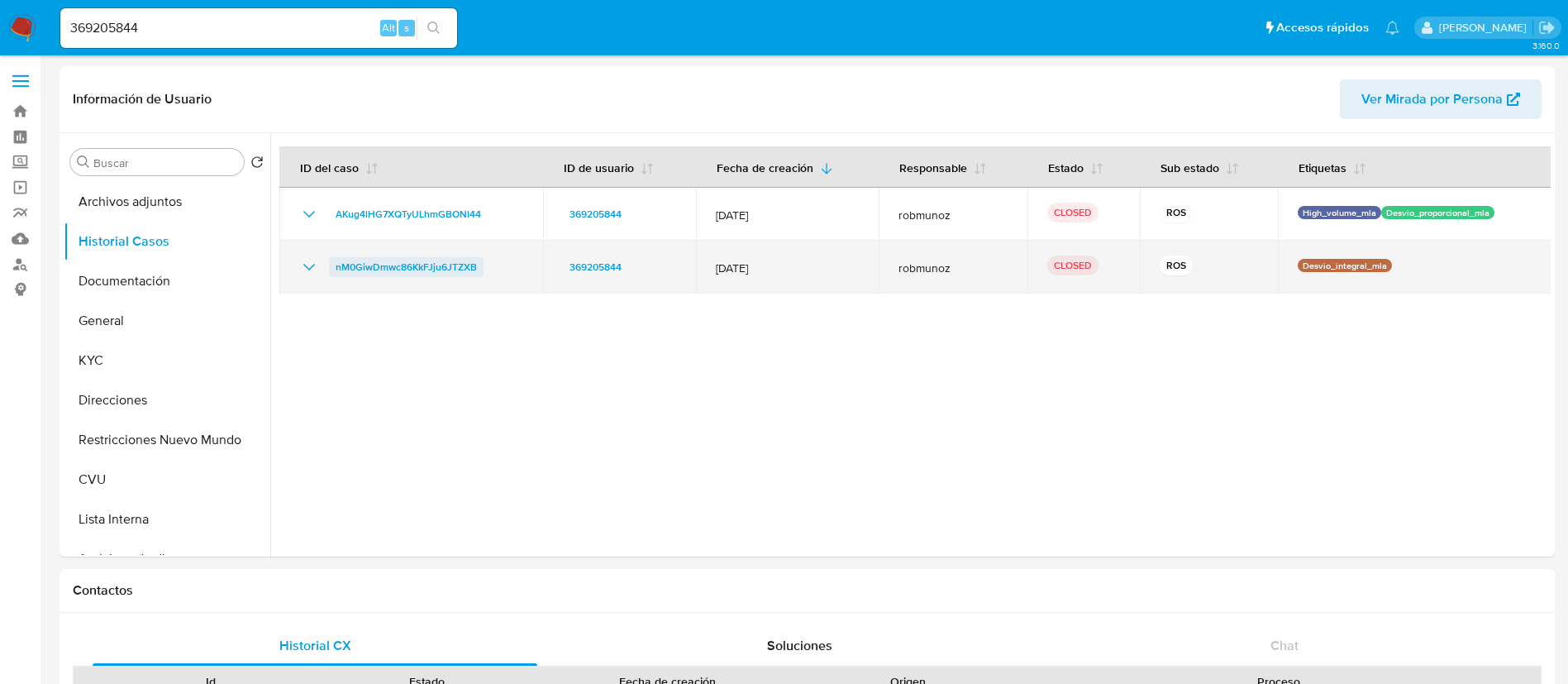
drag, startPoint x: 423, startPoint y: 263, endPoint x: 417, endPoint y: 257, distance: 8.5
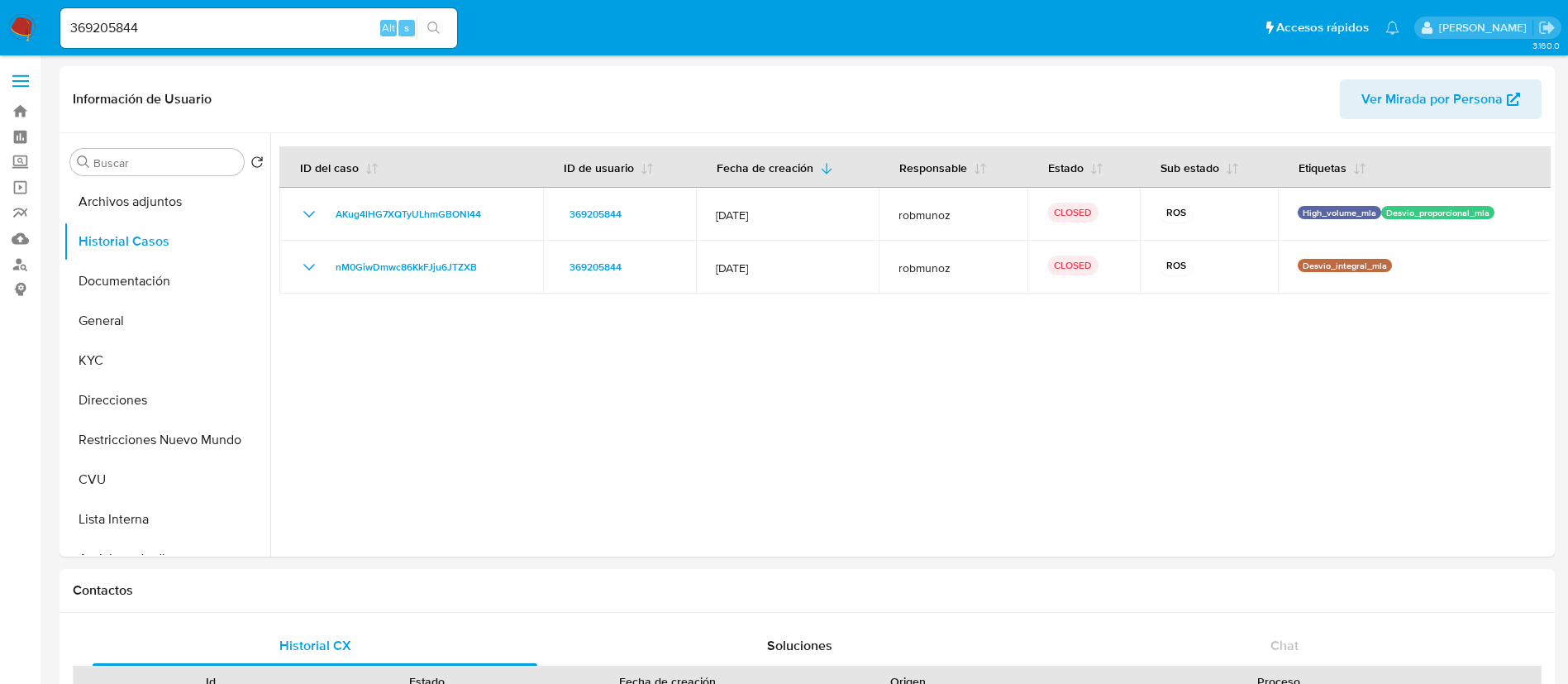
drag, startPoint x: 403, startPoint y: 206, endPoint x: 755, endPoint y: 41, distance: 388.8
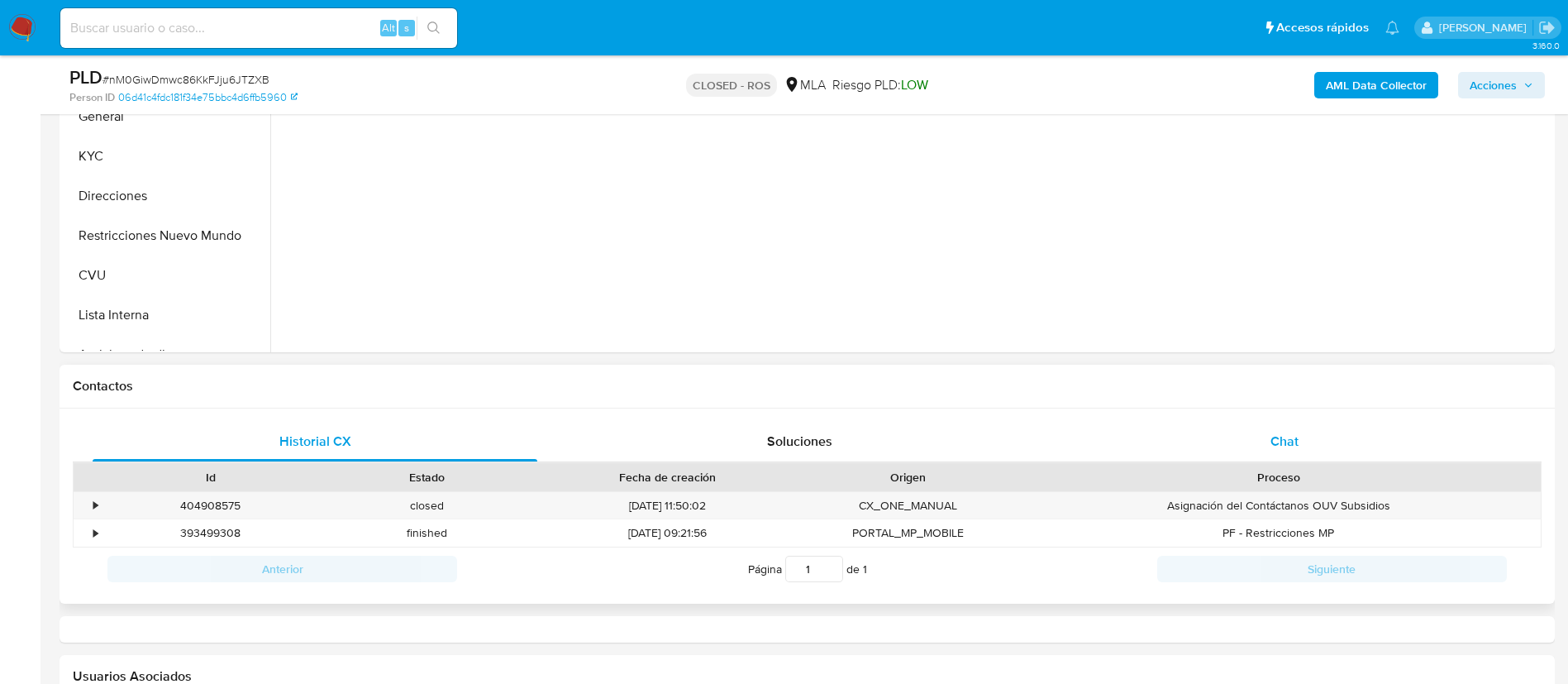
select select "10"
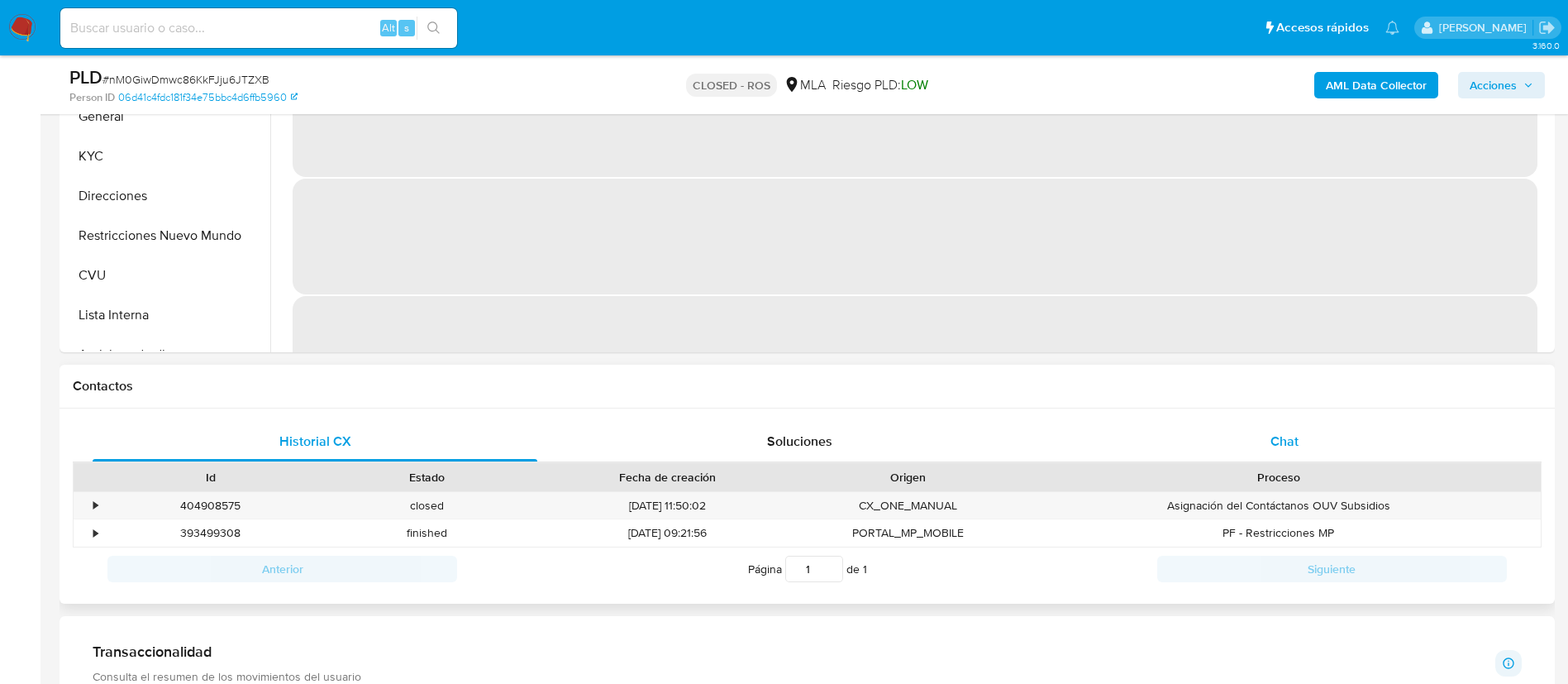
click at [1217, 439] on div "Chat" at bounding box center [1284, 441] width 445 height 40
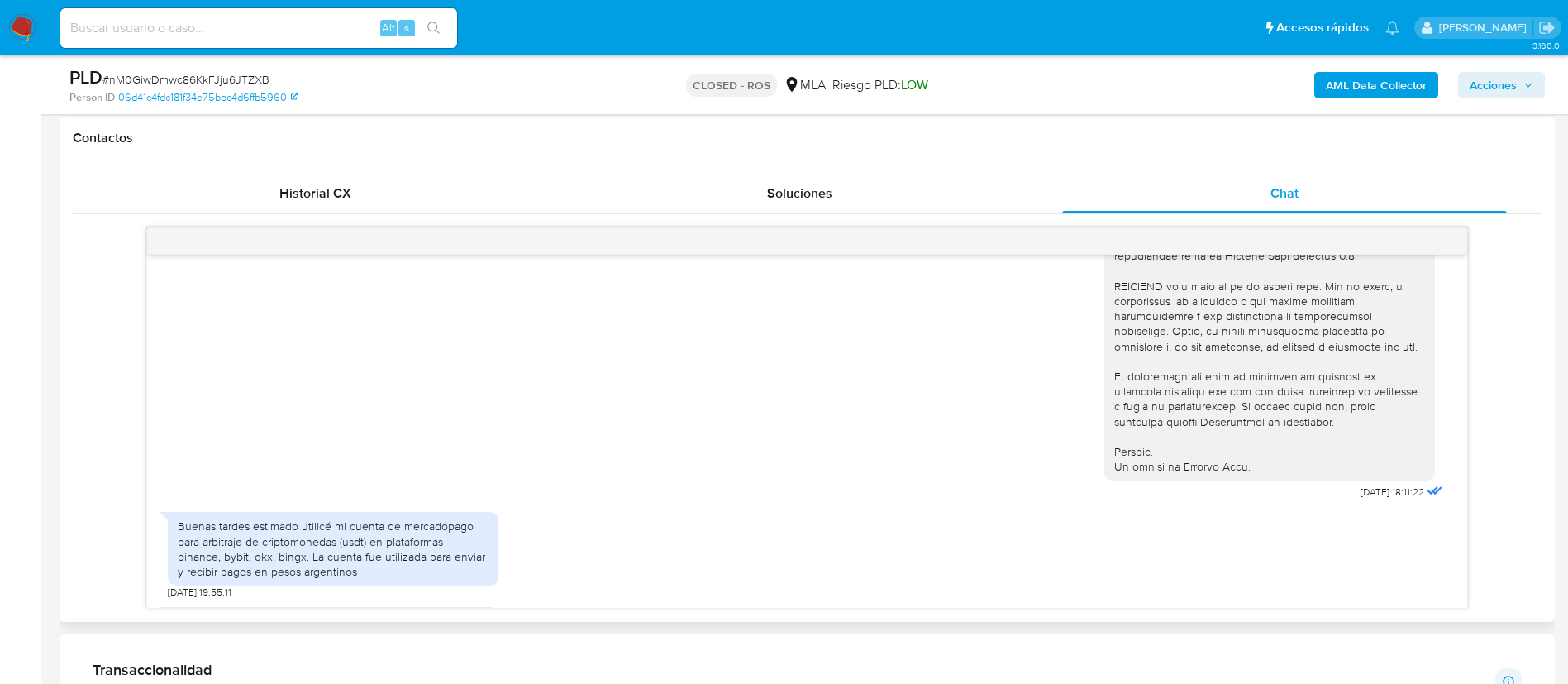
scroll to position [744, 0]
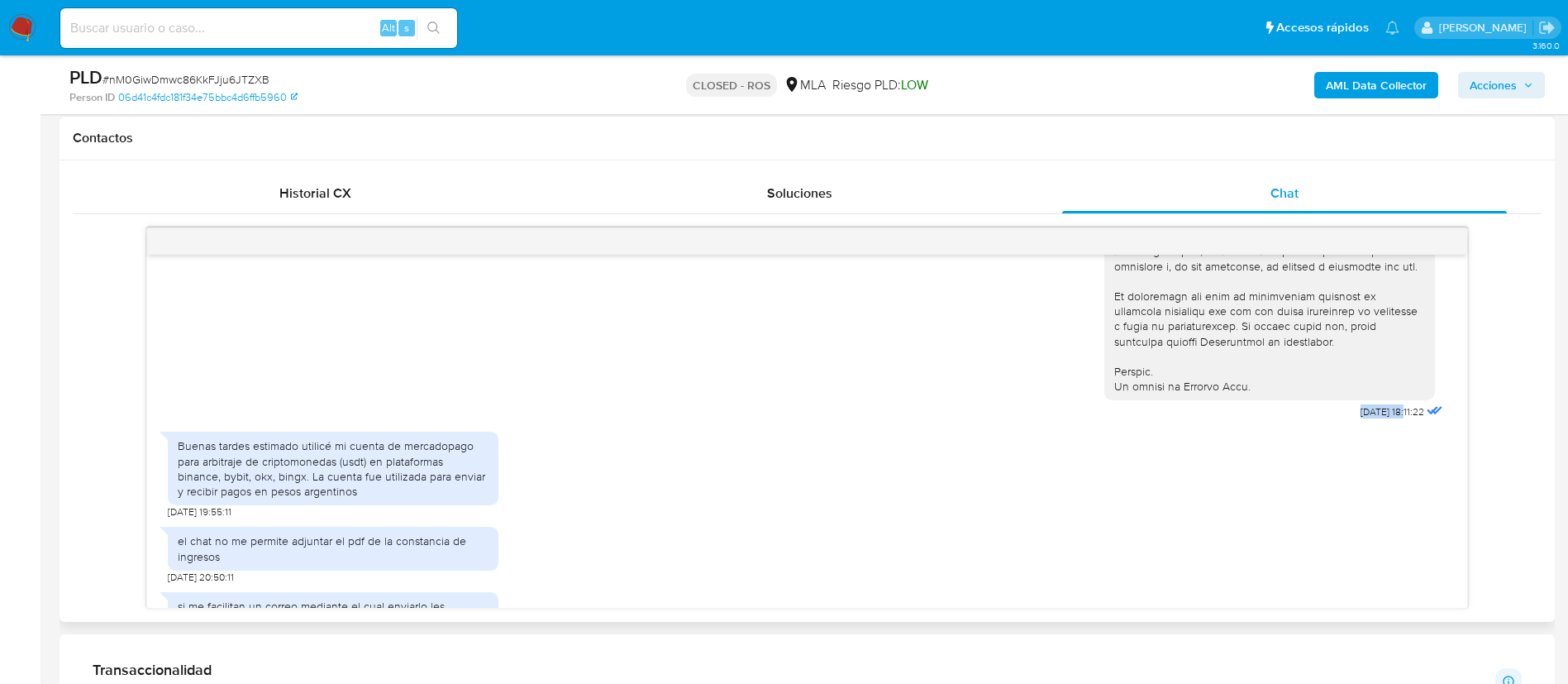
drag, startPoint x: 1314, startPoint y: 444, endPoint x: 1371, endPoint y: 448, distance: 57.1
copy span "18/06/2025"
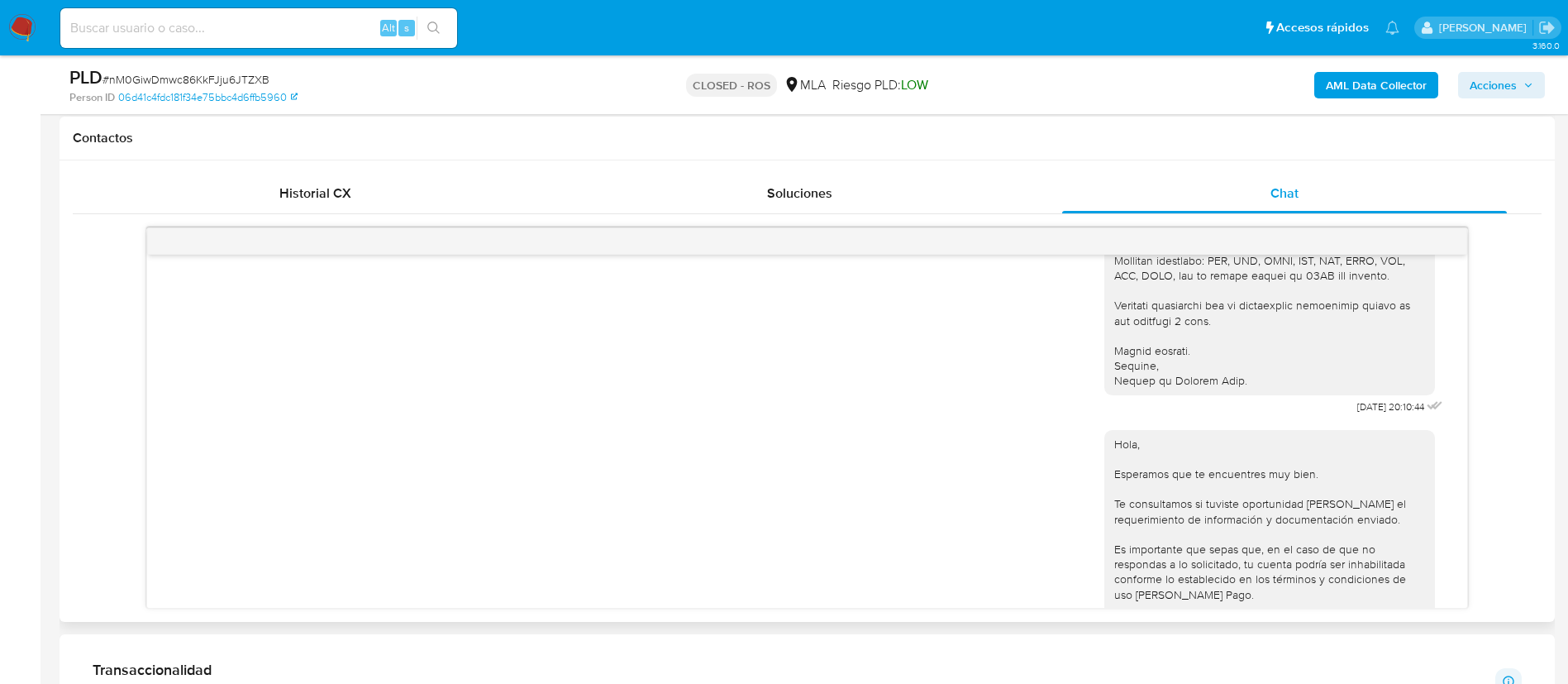
scroll to position [2109, 0]
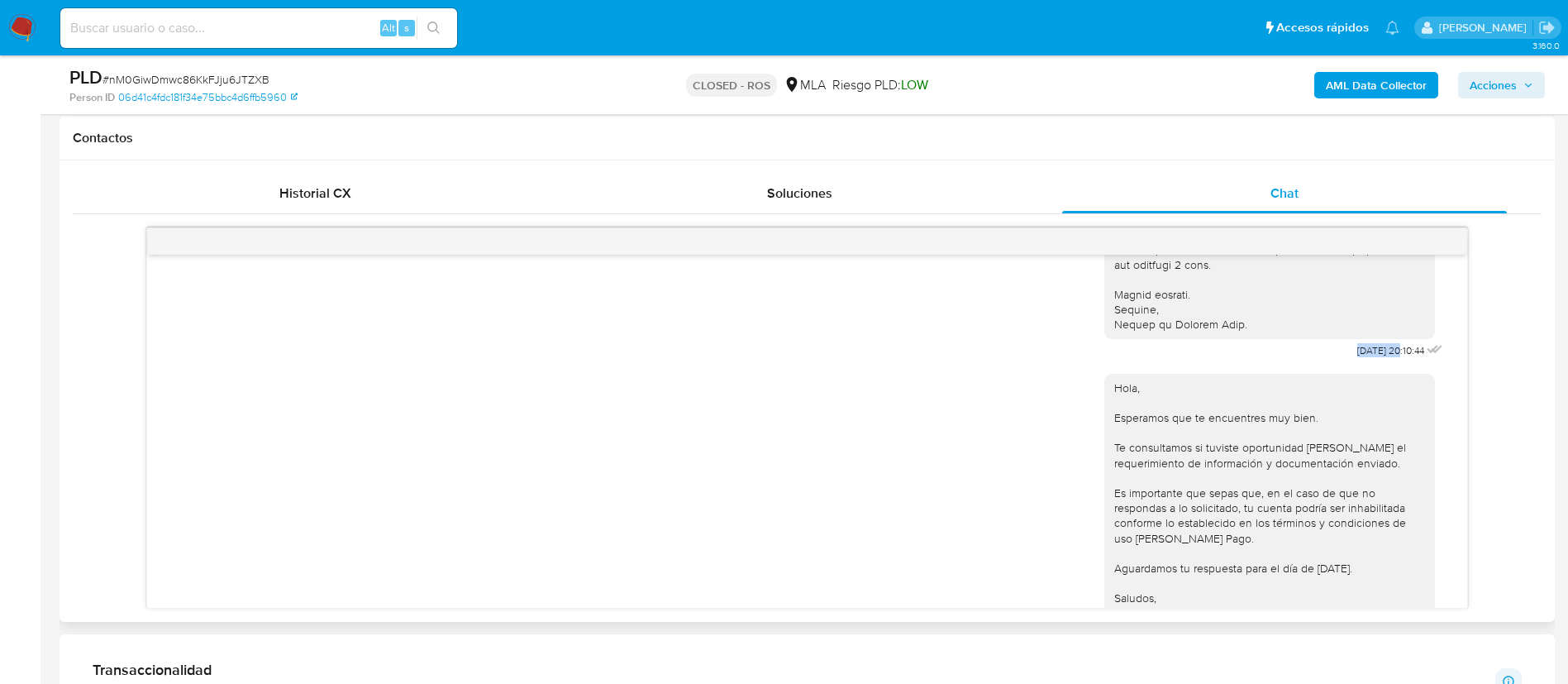
drag, startPoint x: 1338, startPoint y: 375, endPoint x: 1364, endPoint y: 374, distance: 26.0
click at [1364, 357] on span "28/07/2025 20:10:44" at bounding box center [1390, 350] width 67 height 14
drag, startPoint x: 1366, startPoint y: 379, endPoint x: 1307, endPoint y: 390, distance: 60.0
click at [1307, 361] on div "28/07/2025 20:10:44" at bounding box center [1274, 7] width 342 height 709
copy span "28/07/2025"
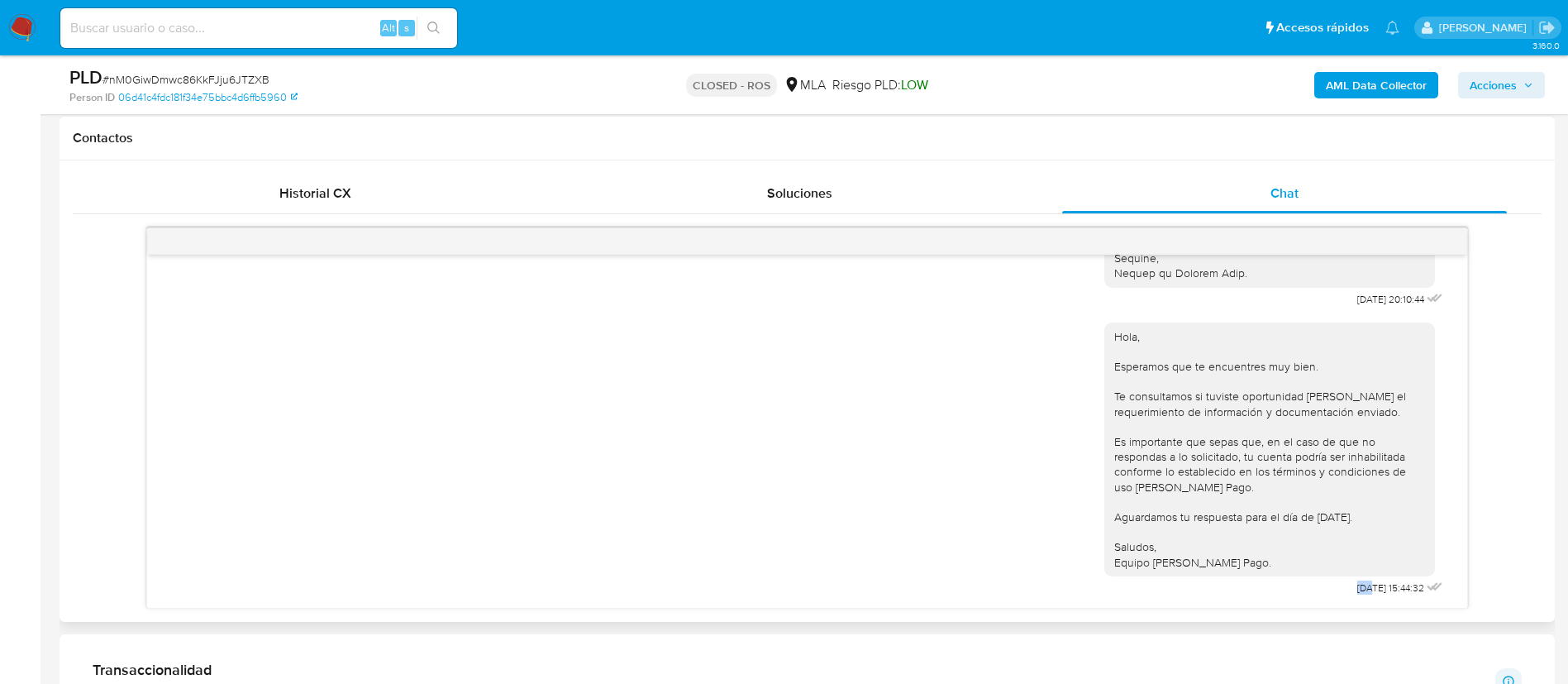
scroll to position [2190, 0]
drag, startPoint x: 1317, startPoint y: 593, endPoint x: 1366, endPoint y: 588, distance: 49.3
click at [1366, 588] on div "Hola, Esperamos que te encuentres muy bien. Te consultamos si tuviste oportunid…" at bounding box center [1274, 455] width 342 height 289
copy span "30/07/2025"
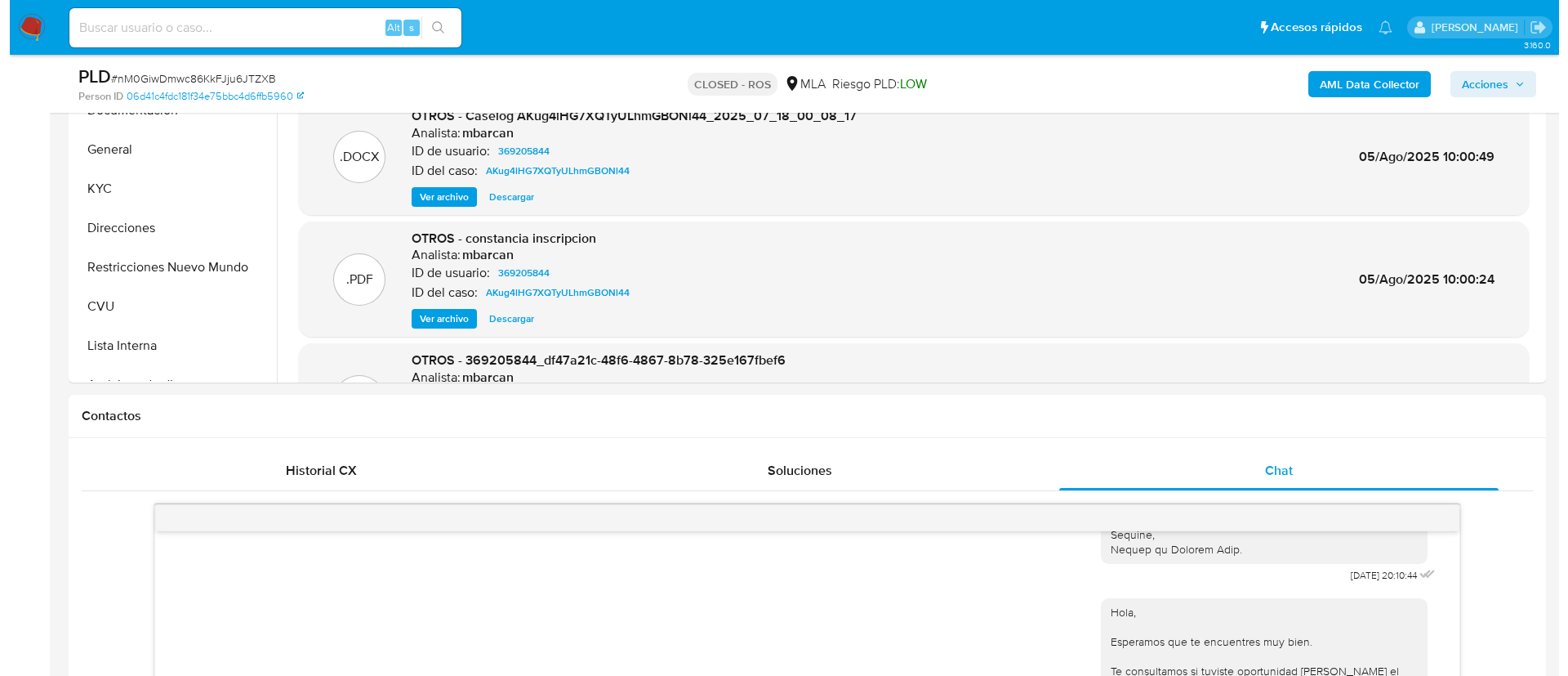
scroll to position [368, 0]
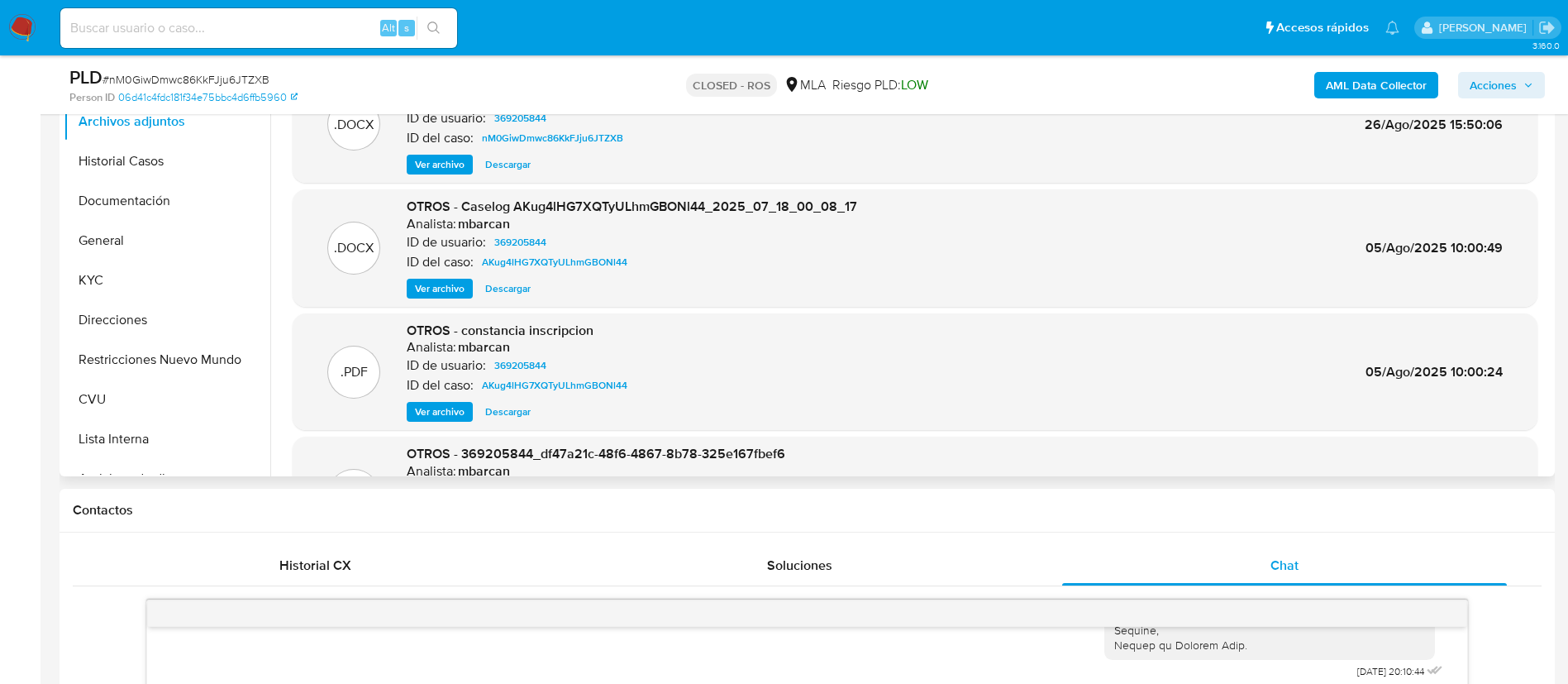
click at [441, 166] on span "Ver archivo" at bounding box center [440, 165] width 50 height 17
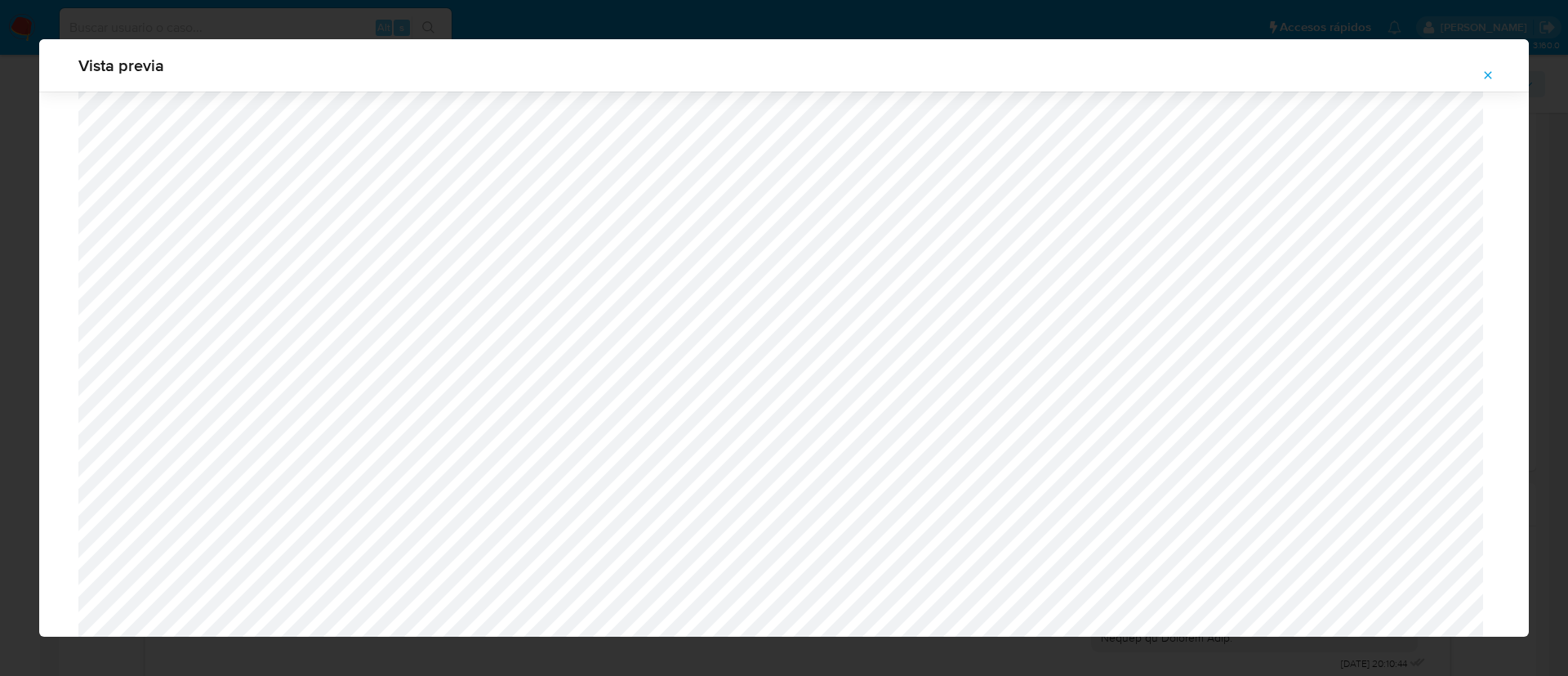
scroll to position [1400, 0]
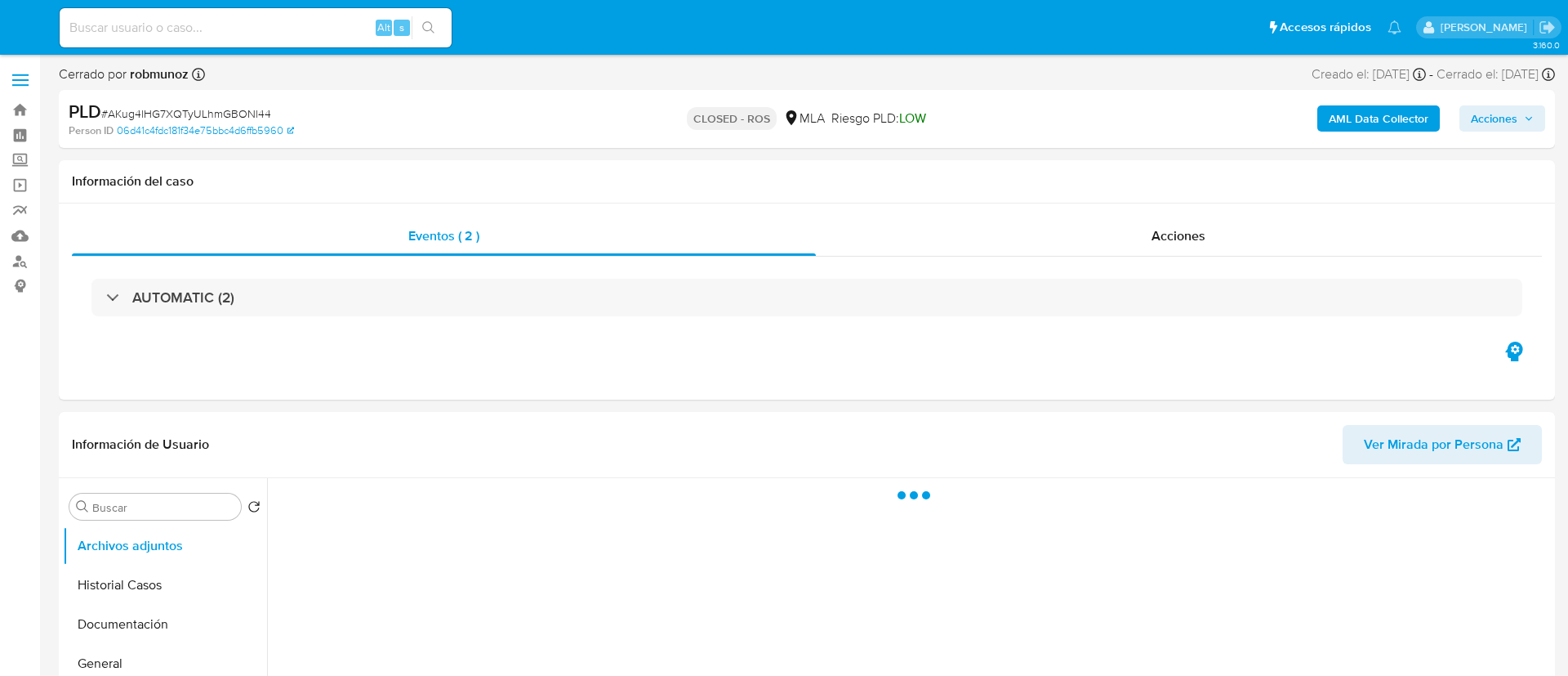
select select "10"
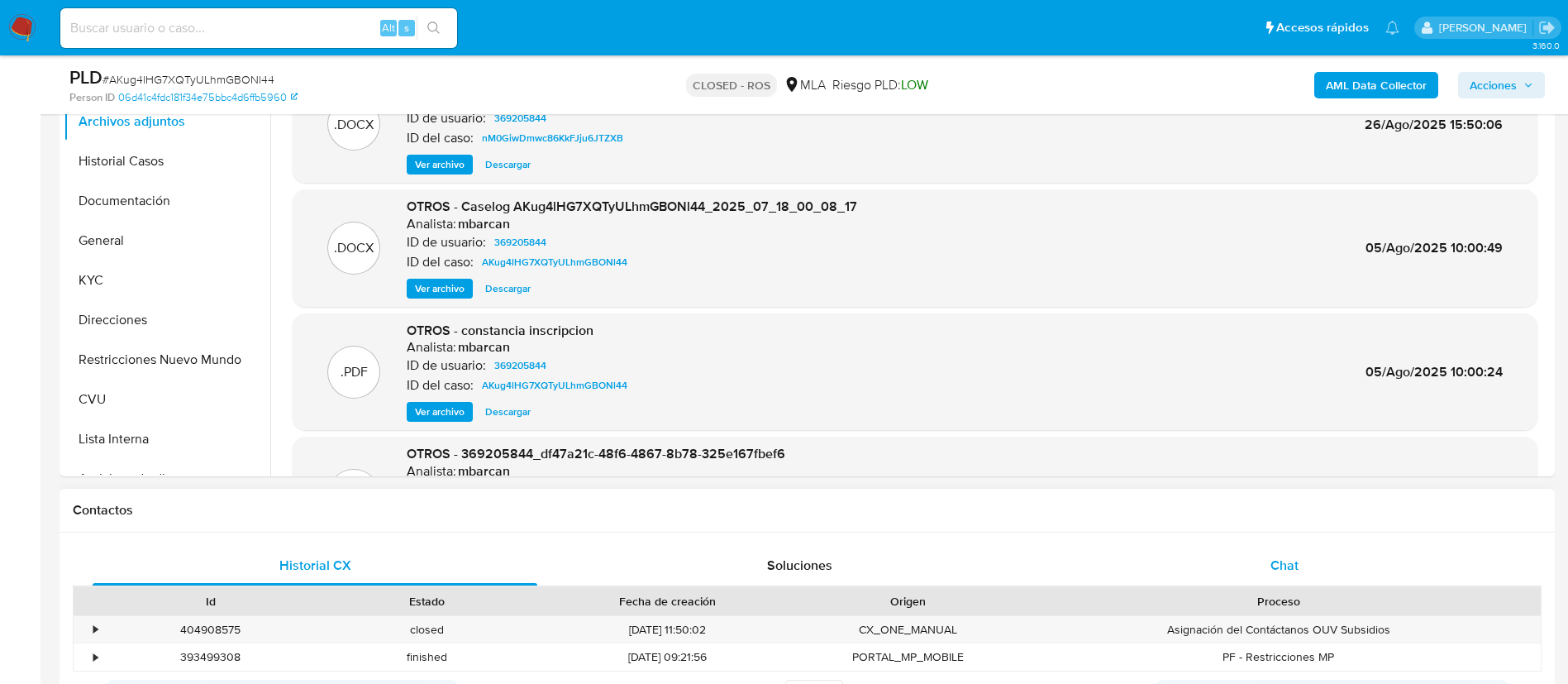
click at [1311, 567] on div "Chat" at bounding box center [1284, 565] width 445 height 40
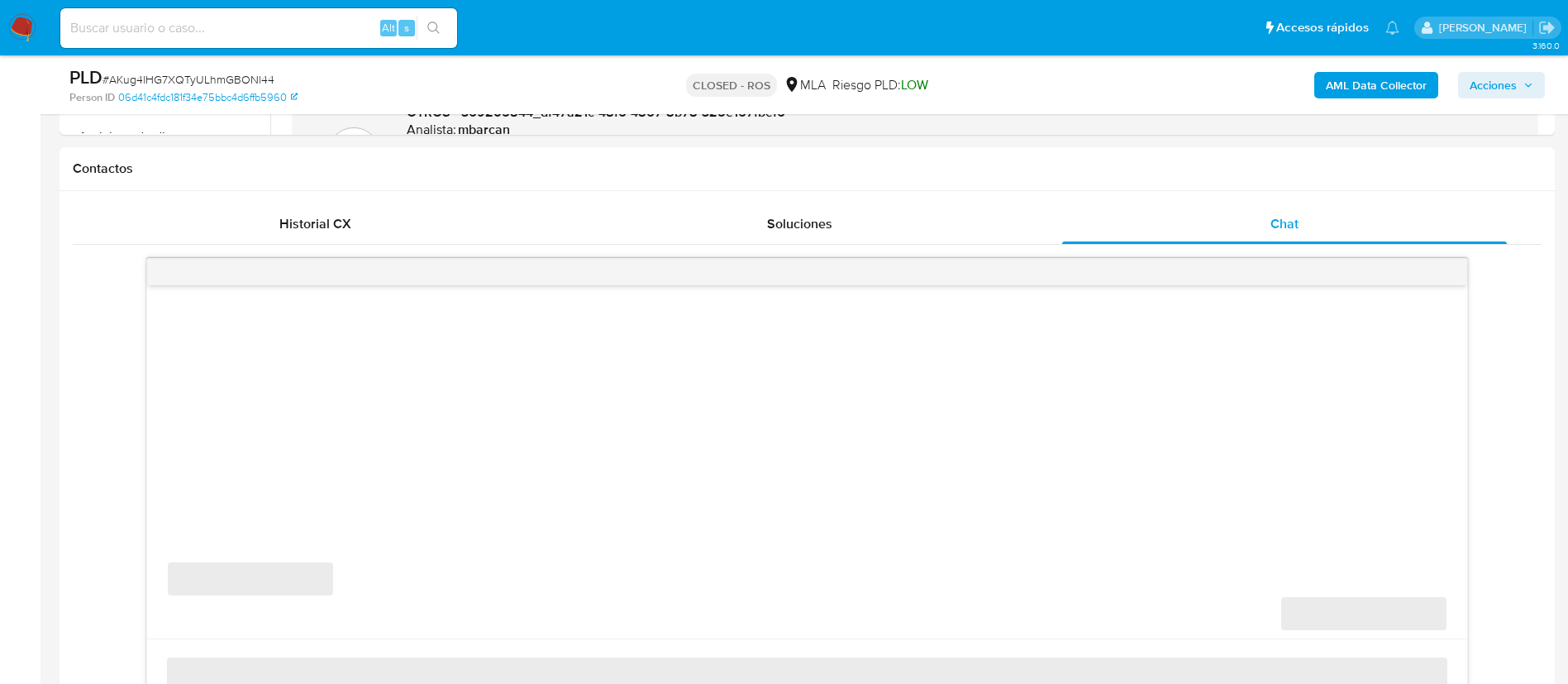
scroll to position [744, 0]
